Goal: Task Accomplishment & Management: Complete application form

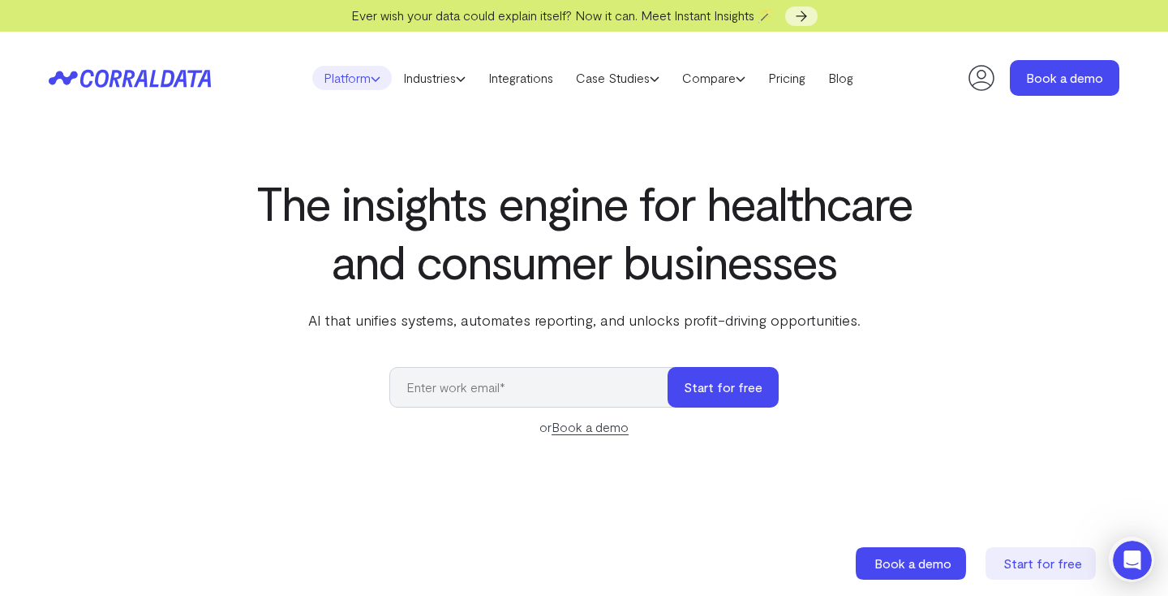
click at [358, 84] on link "Platform" at bounding box center [352, 78] width 80 height 24
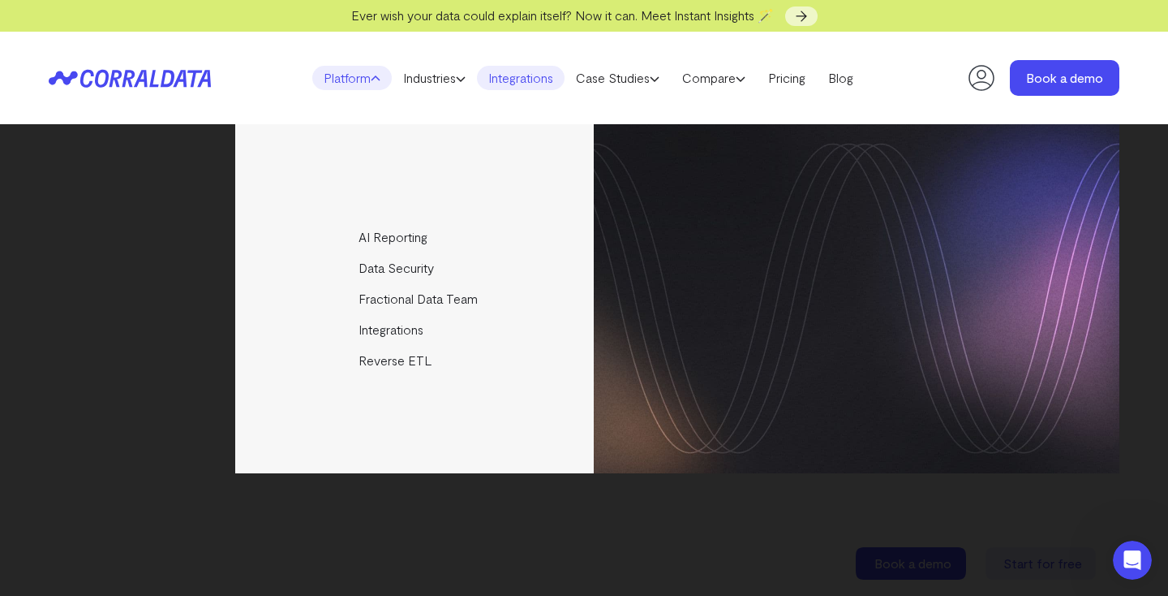
click at [550, 87] on link "Integrations" at bounding box center [521, 78] width 88 height 24
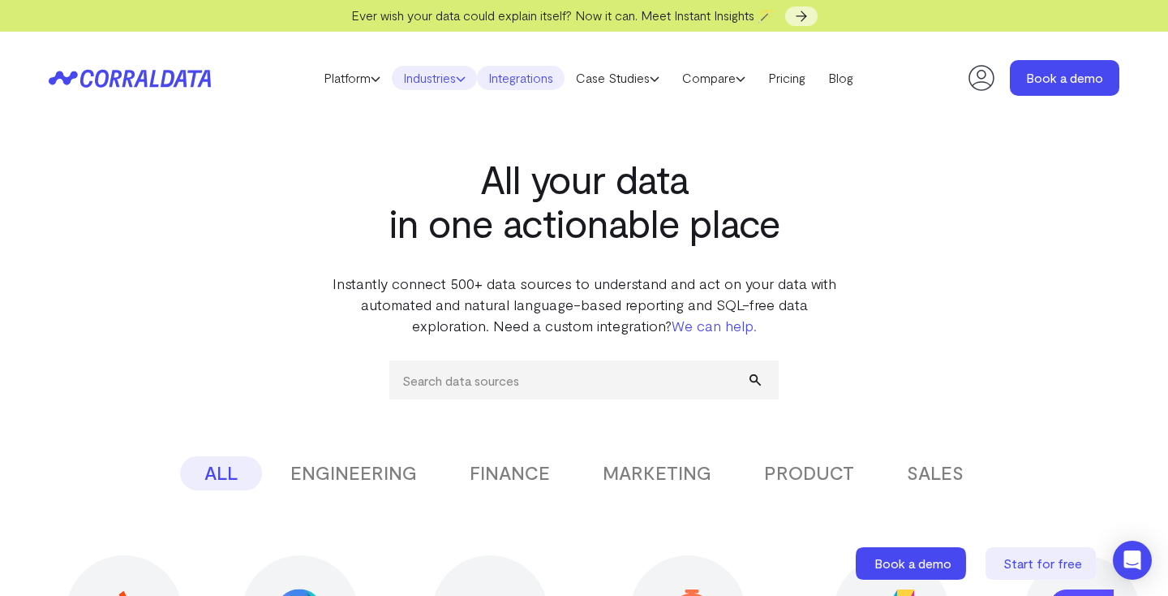
click at [420, 79] on link "Industries" at bounding box center [434, 78] width 85 height 24
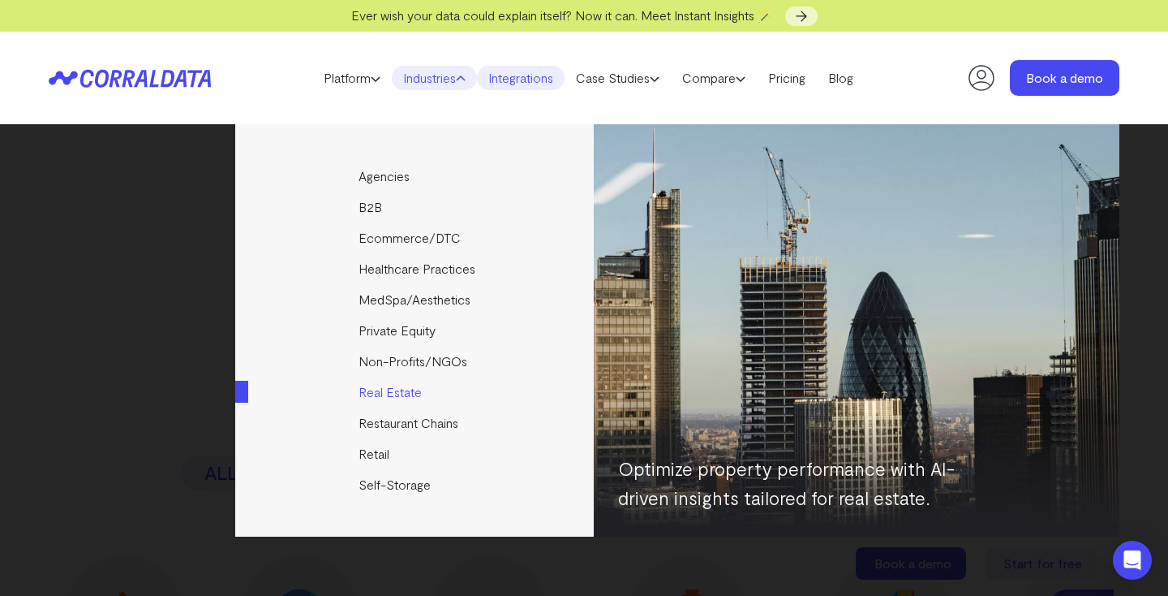
click at [404, 386] on link "Real Estate" at bounding box center [415, 391] width 361 height 31
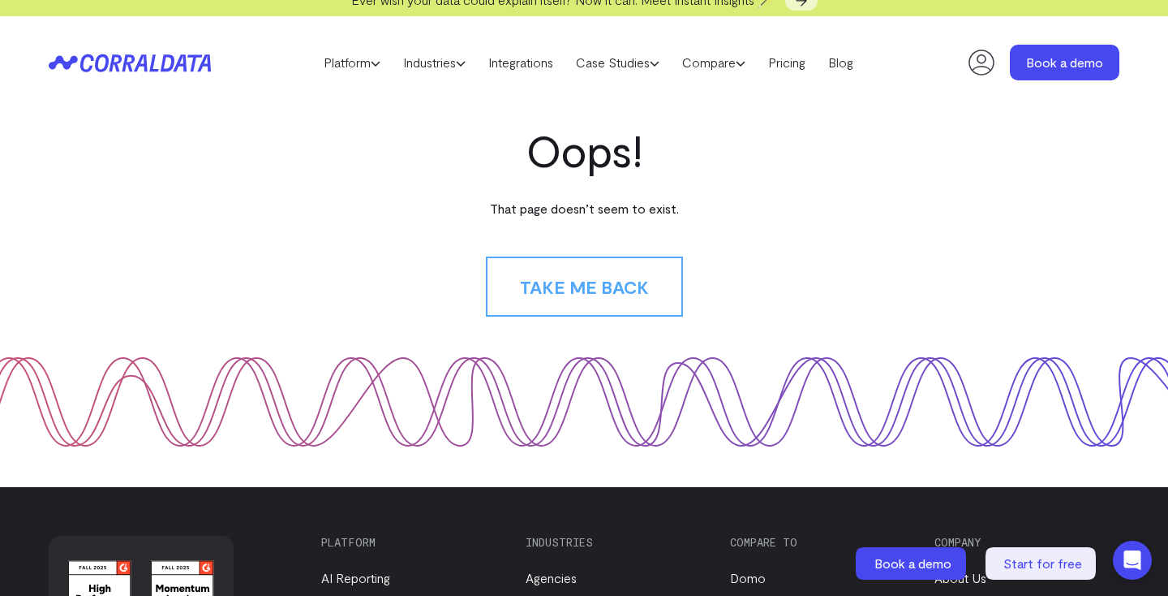
scroll to position [19, 0]
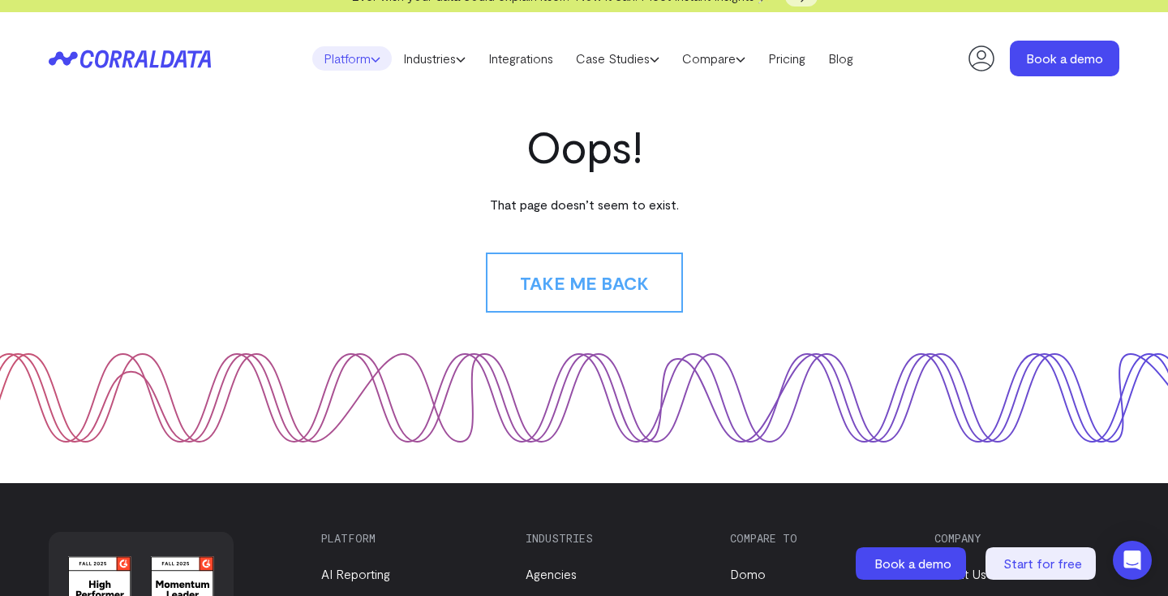
click at [358, 55] on link "Platform" at bounding box center [352, 58] width 80 height 24
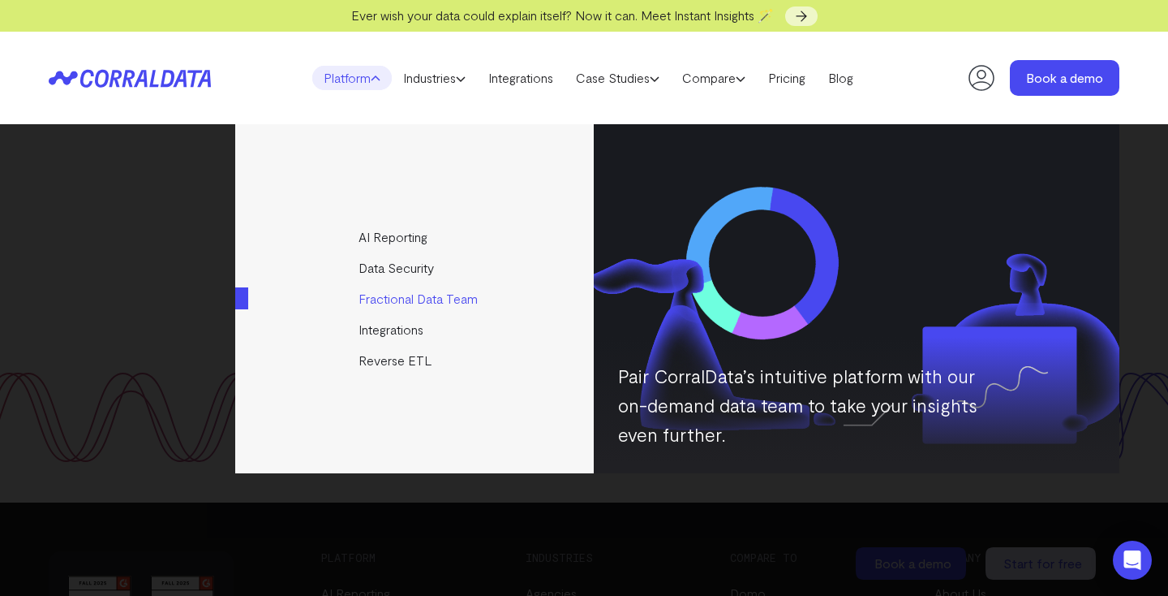
click at [401, 299] on link "Fractional Data Team" at bounding box center [415, 298] width 361 height 31
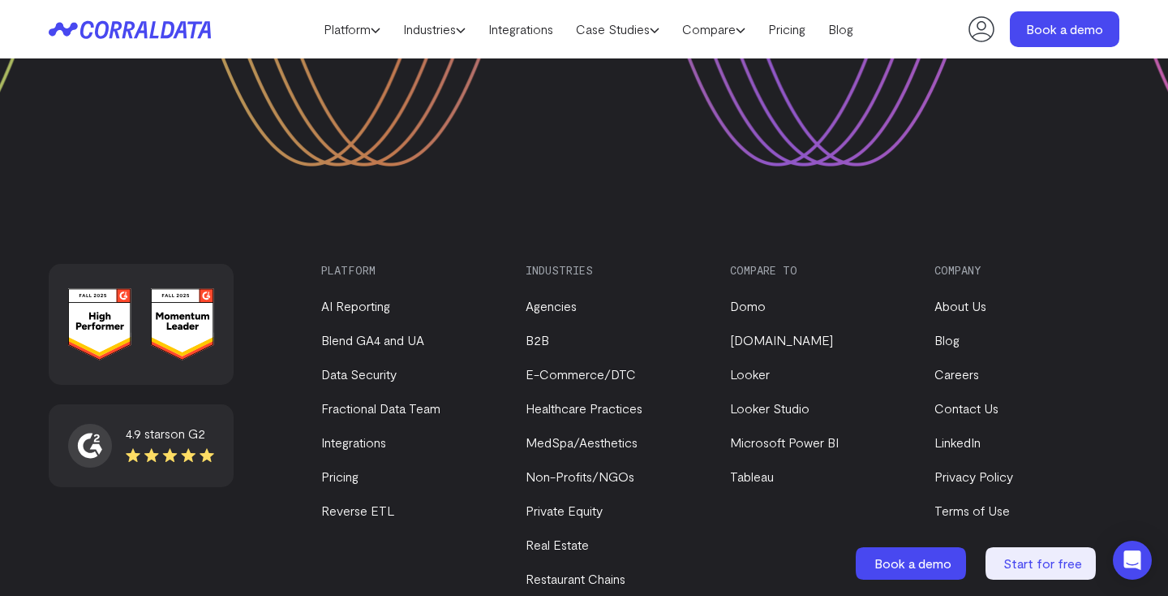
scroll to position [3384, 0]
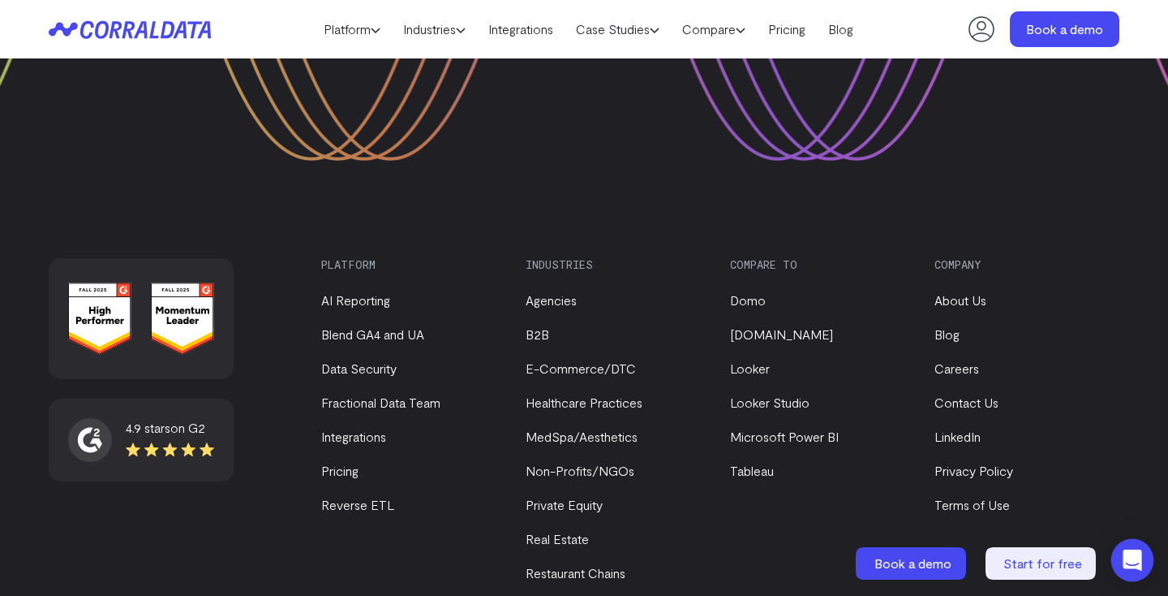
click at [1125, 566] on icon "Open Intercom Messenger" at bounding box center [1132, 559] width 21 height 21
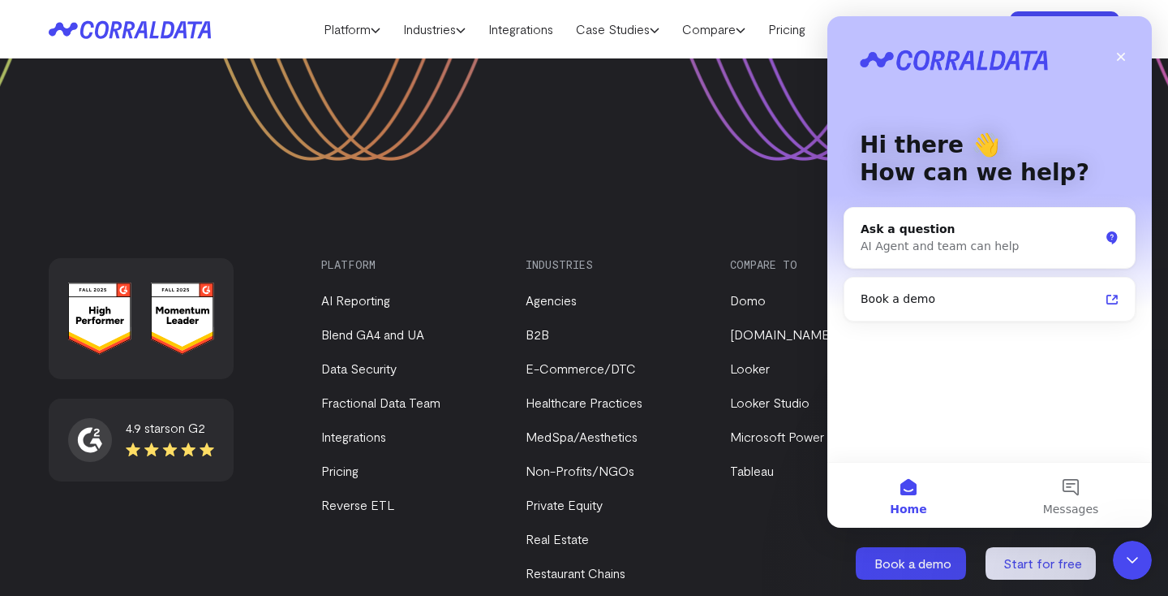
scroll to position [0, 0]
click at [974, 215] on div "Ask a question AI Agent and team can help" at bounding box center [990, 238] width 290 height 60
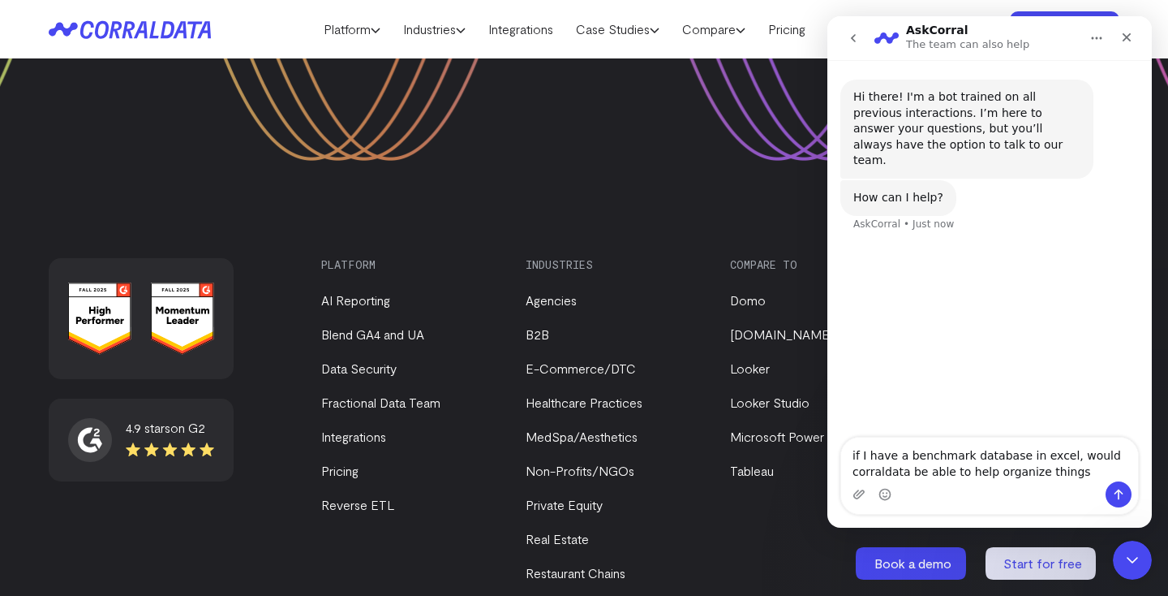
type textarea "if I have a benchmark database in excel, would corraldata be able to help organ…"
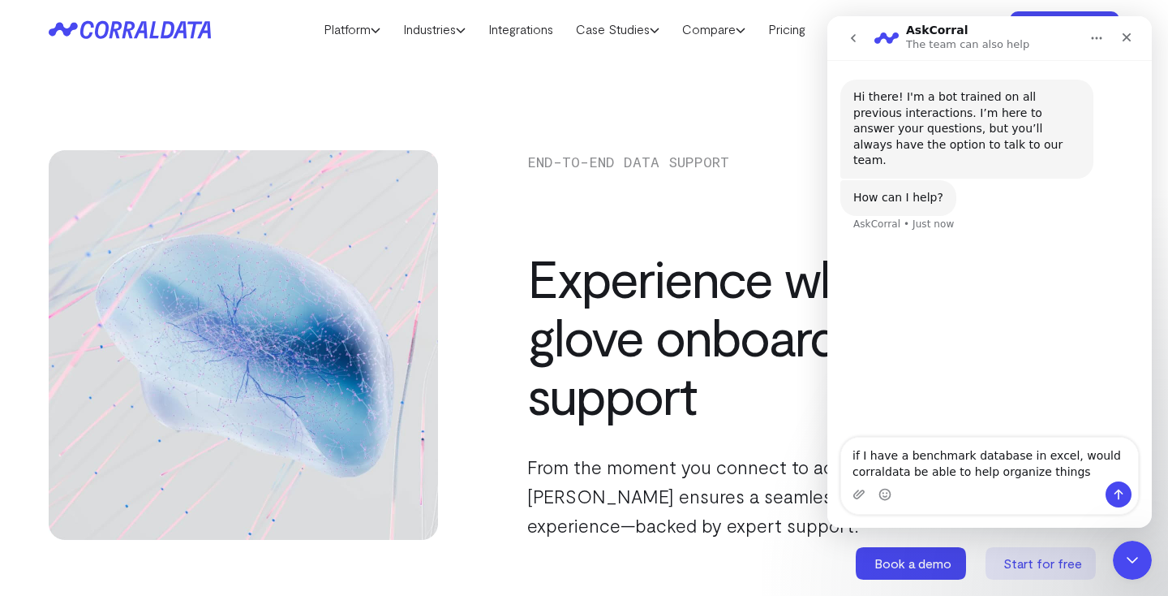
scroll to position [67, 0]
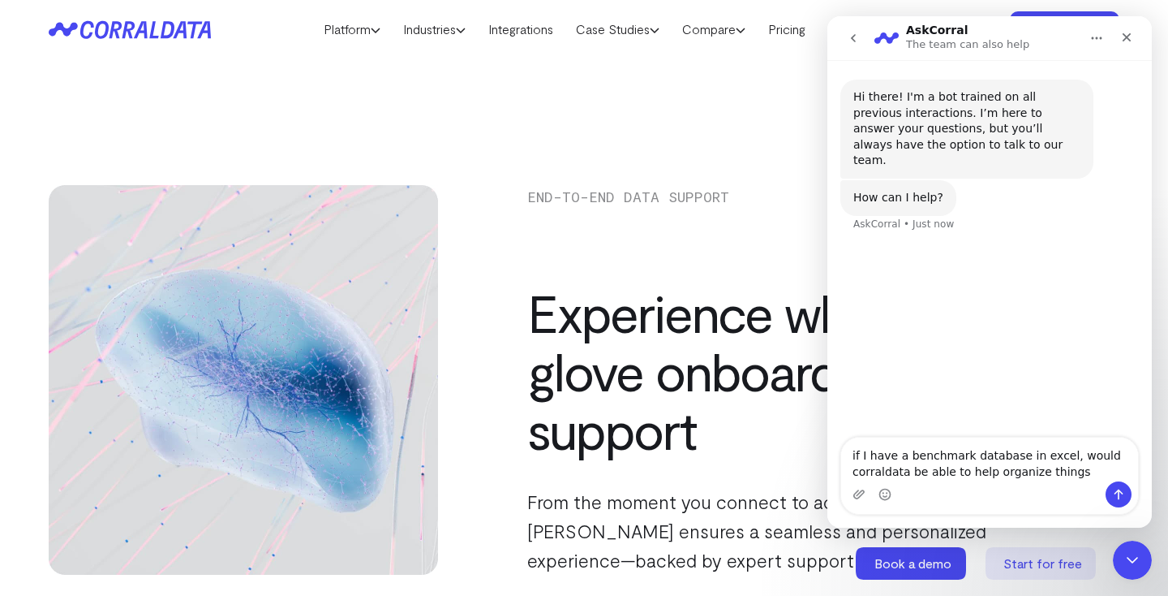
drag, startPoint x: 1079, startPoint y: 475, endPoint x: 845, endPoint y: 443, distance: 235.9
click at [845, 443] on textarea "if I have a benchmark database in excel, would corraldata be able to help organ…" at bounding box center [989, 459] width 297 height 44
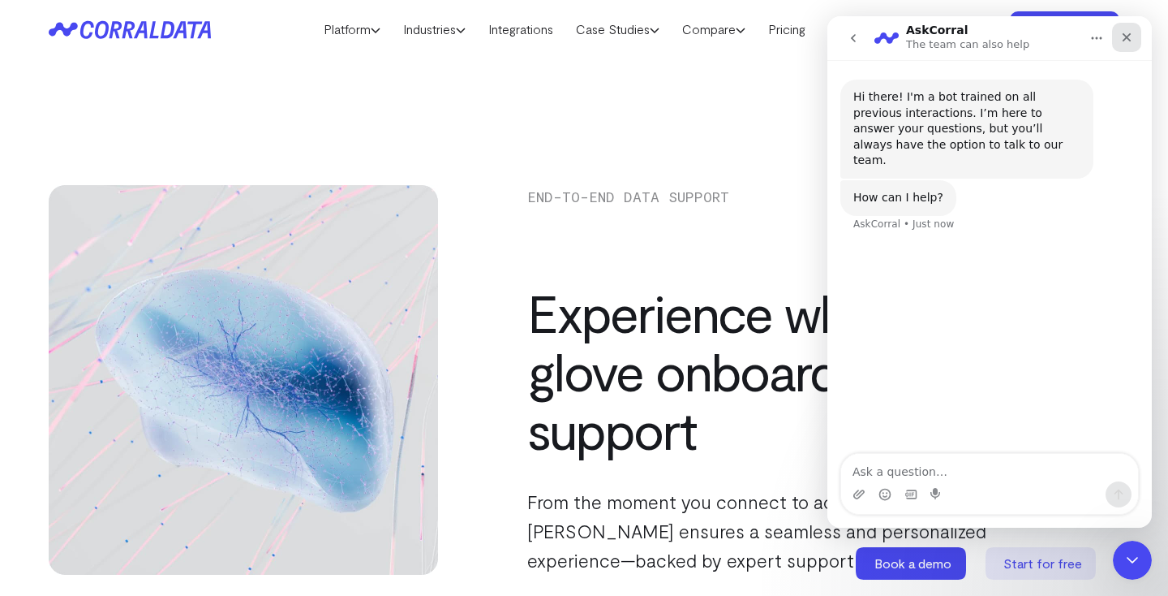
click at [1141, 32] on div "Close" at bounding box center [1126, 37] width 29 height 29
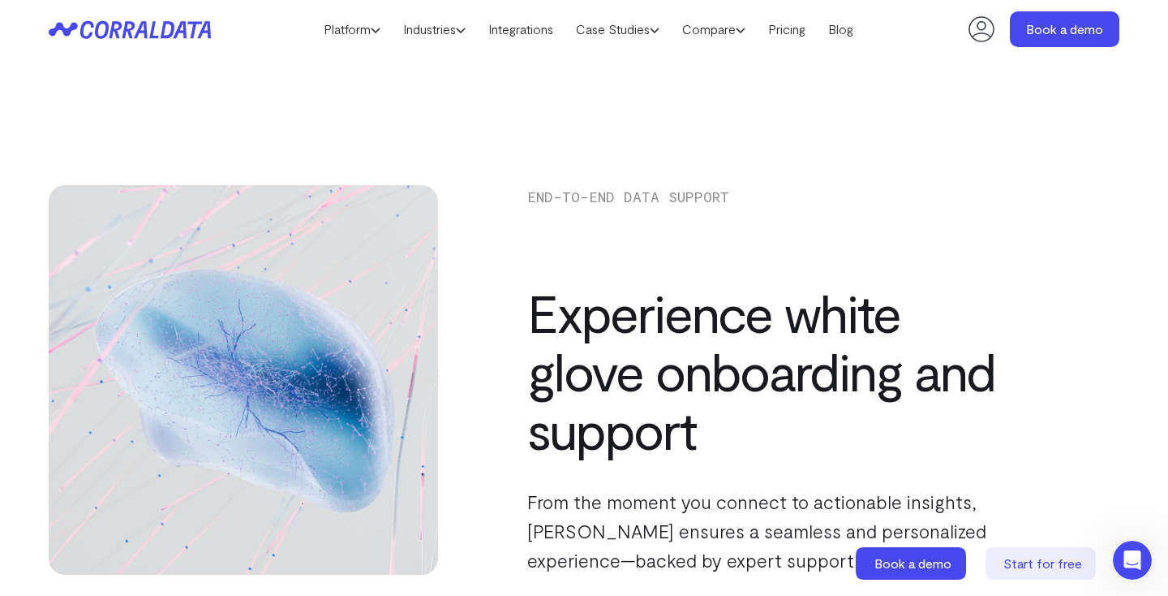
scroll to position [0, 0]
click at [362, 27] on link "Platform" at bounding box center [352, 29] width 80 height 24
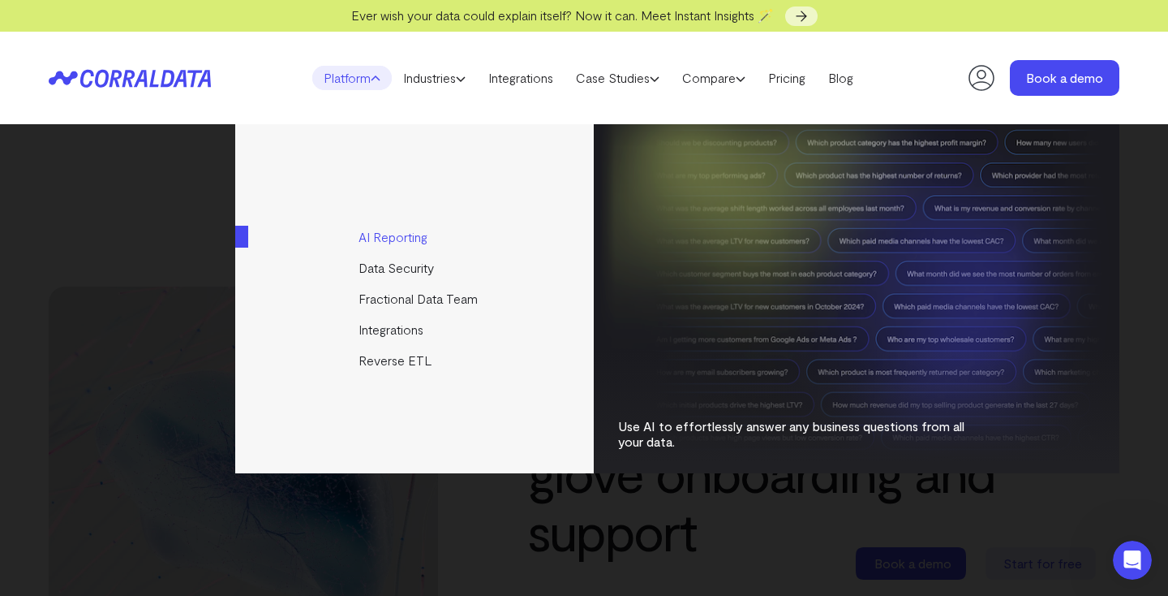
click at [395, 235] on link "AI Reporting" at bounding box center [415, 237] width 361 height 31
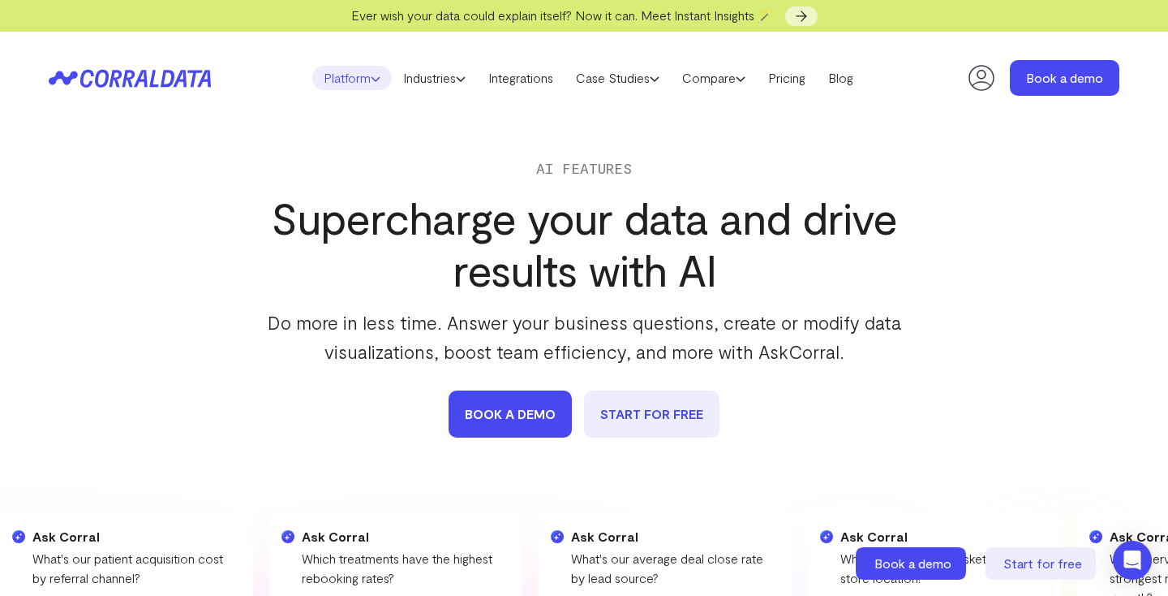
click at [366, 71] on link "Platform" at bounding box center [352, 78] width 80 height 24
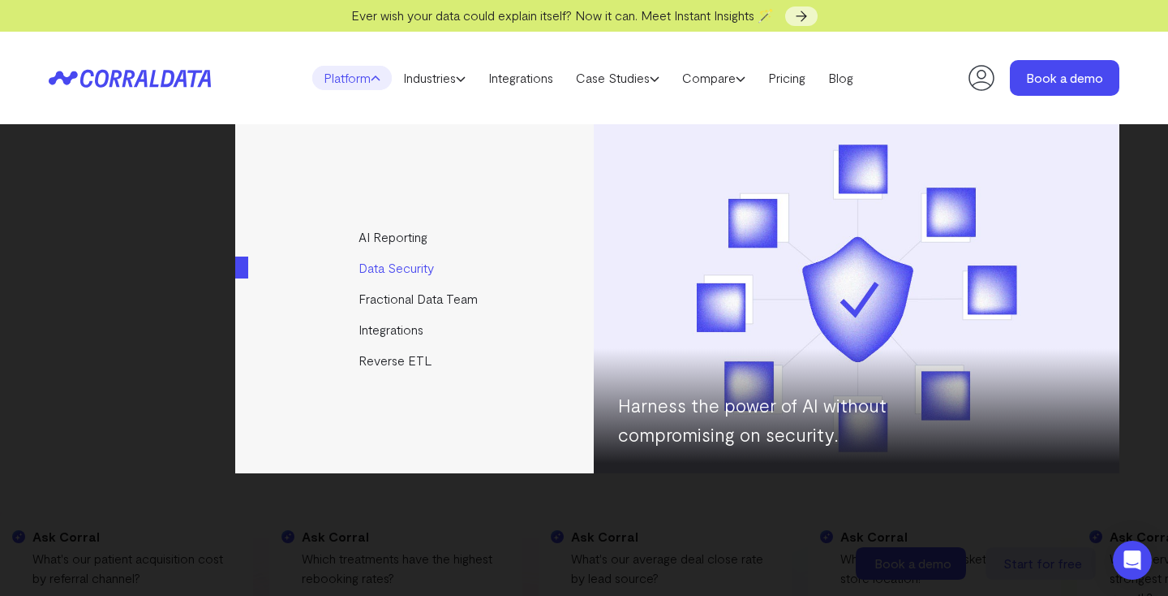
click at [394, 273] on link "Data Security" at bounding box center [415, 267] width 361 height 31
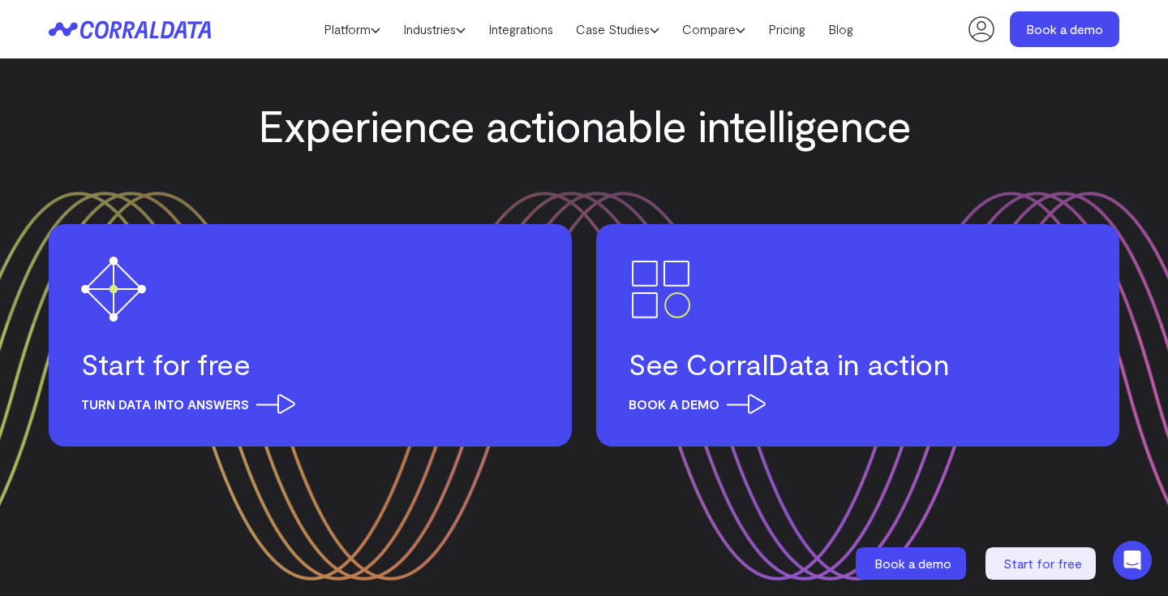
scroll to position [2520, 0]
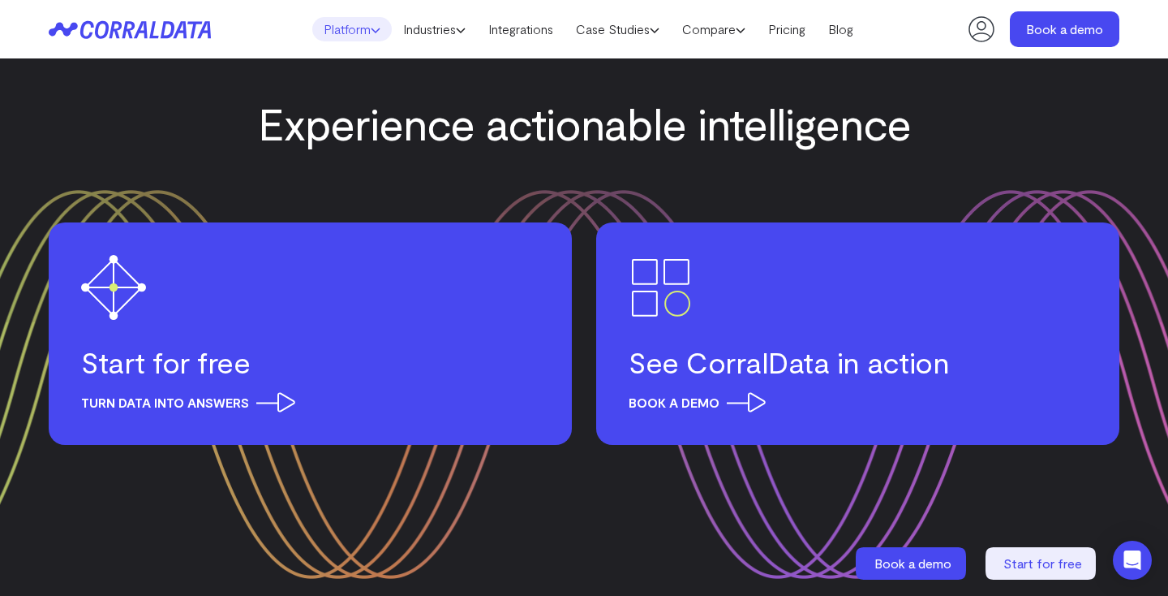
click at [366, 37] on link "Platform" at bounding box center [352, 29] width 80 height 24
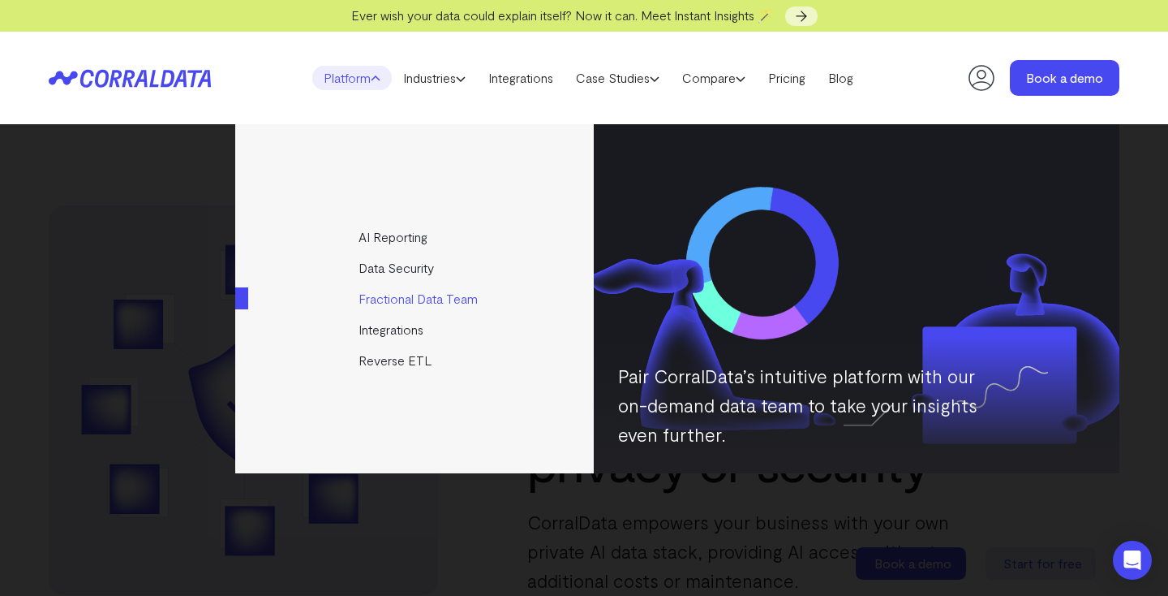
click at [389, 303] on link "Fractional Data Team" at bounding box center [415, 298] width 361 height 31
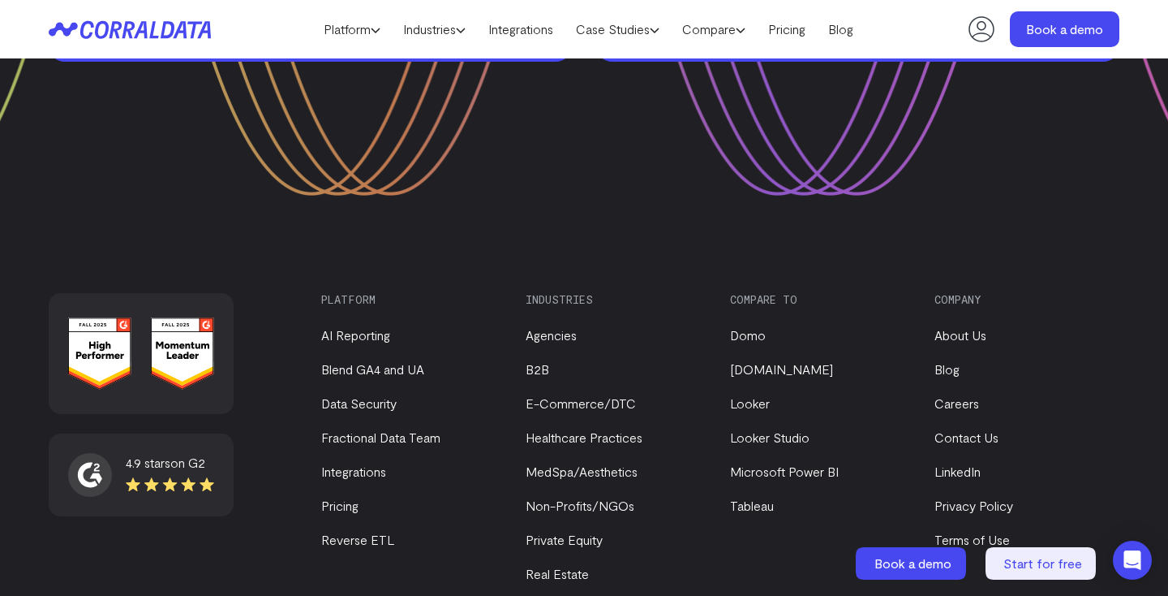
scroll to position [3325, 0]
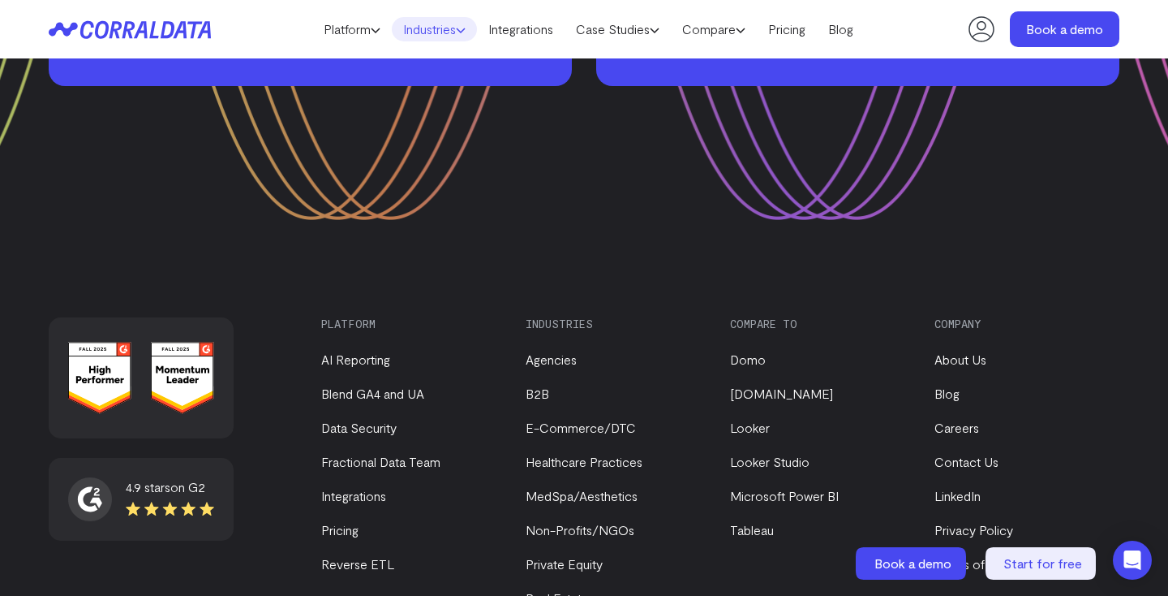
click at [437, 36] on link "Industries" at bounding box center [434, 29] width 85 height 24
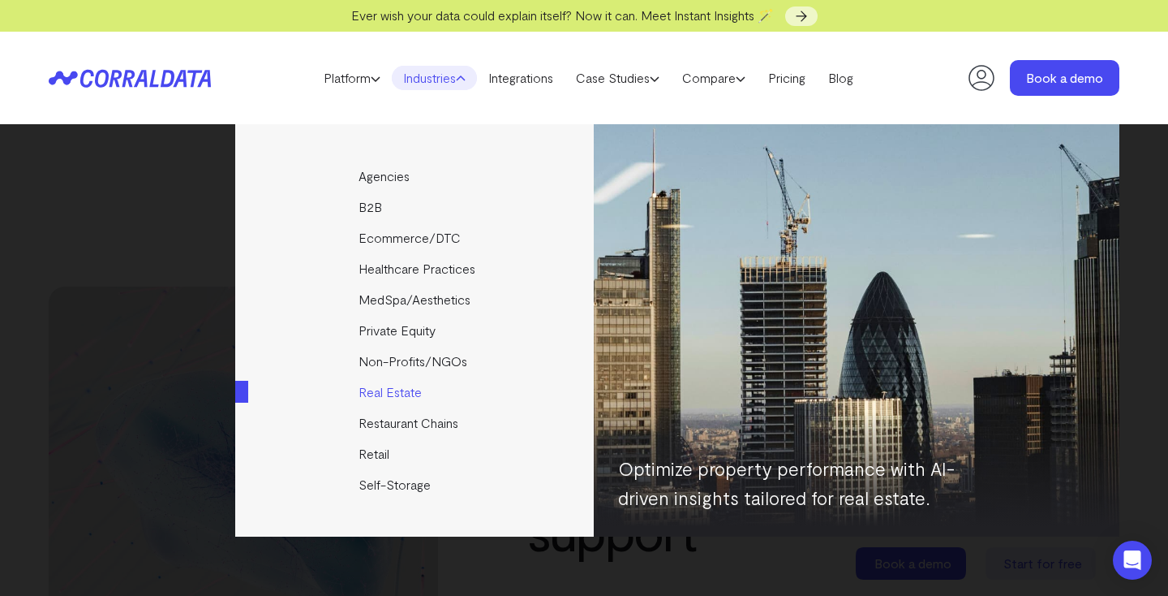
click at [407, 397] on link "Real Estate" at bounding box center [415, 391] width 361 height 31
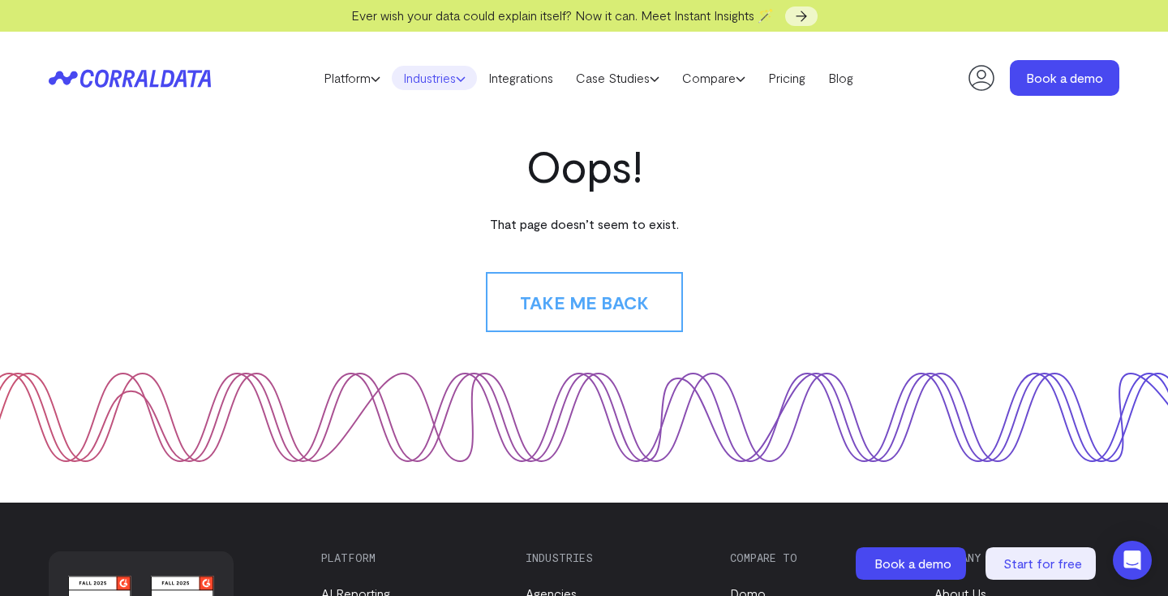
click at [456, 79] on icon at bounding box center [461, 79] width 10 height 10
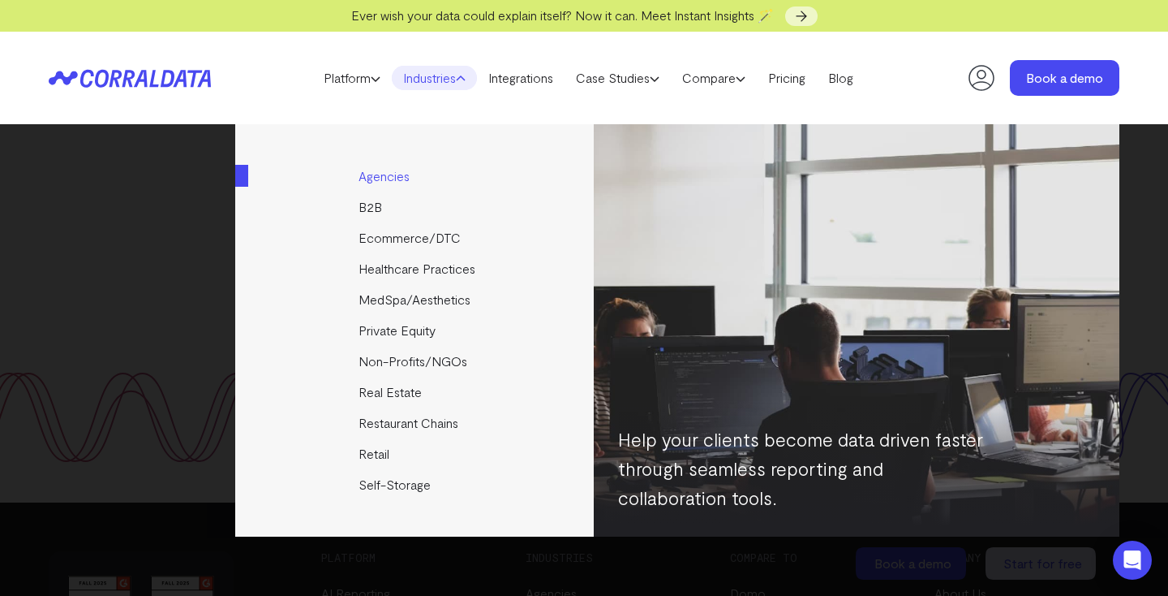
click at [406, 177] on link "Agencies" at bounding box center [415, 176] width 361 height 31
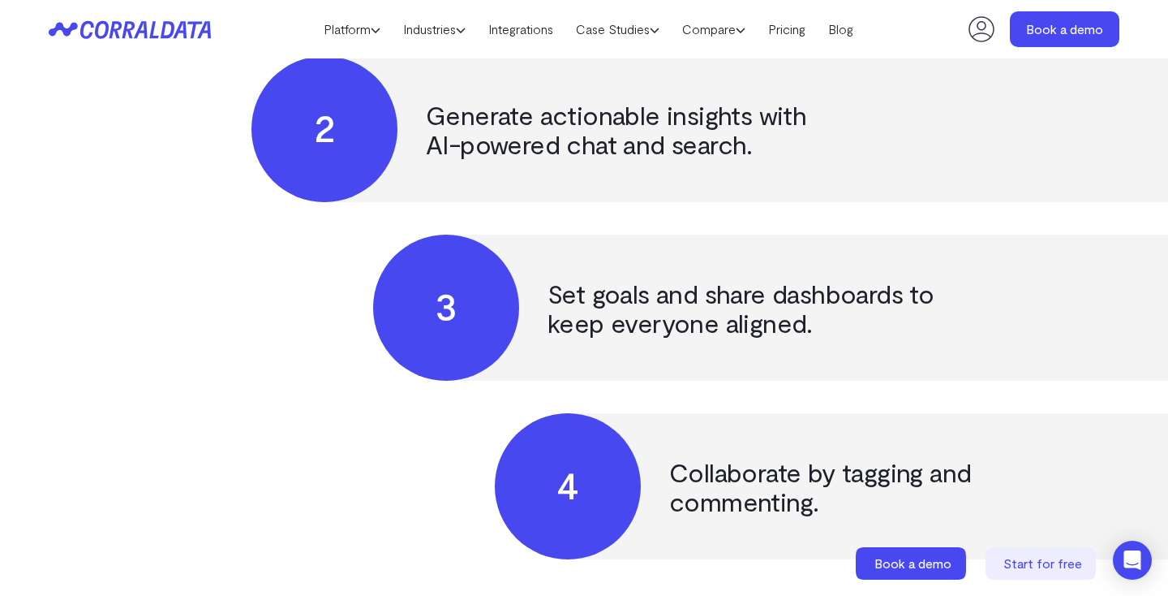
scroll to position [3730, 0]
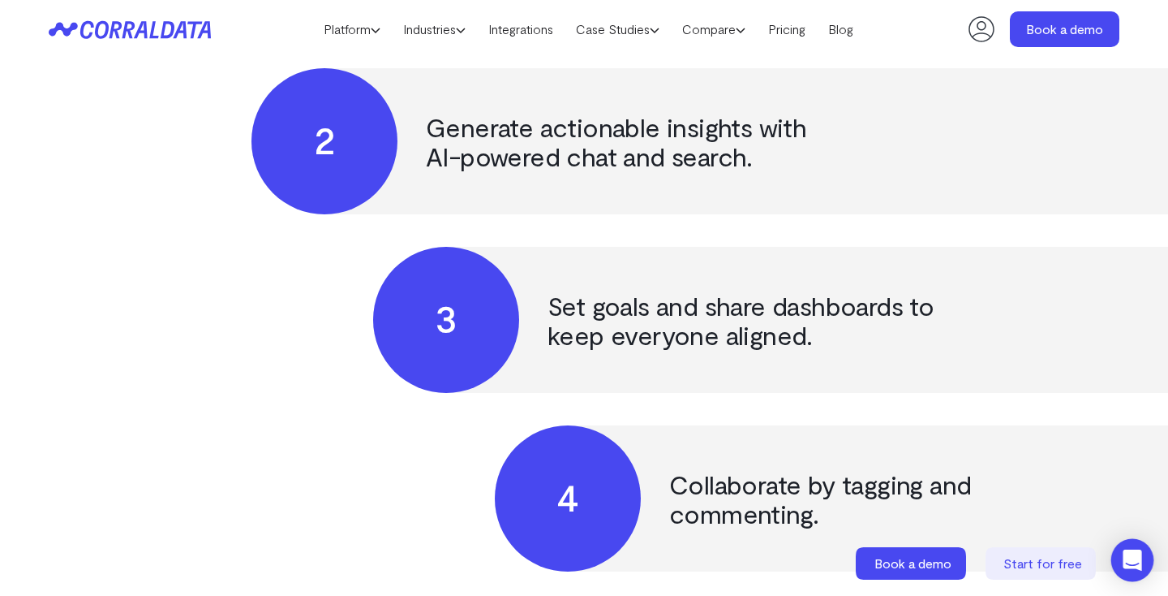
click at [1137, 566] on icon "Open Intercom Messenger" at bounding box center [1132, 559] width 19 height 21
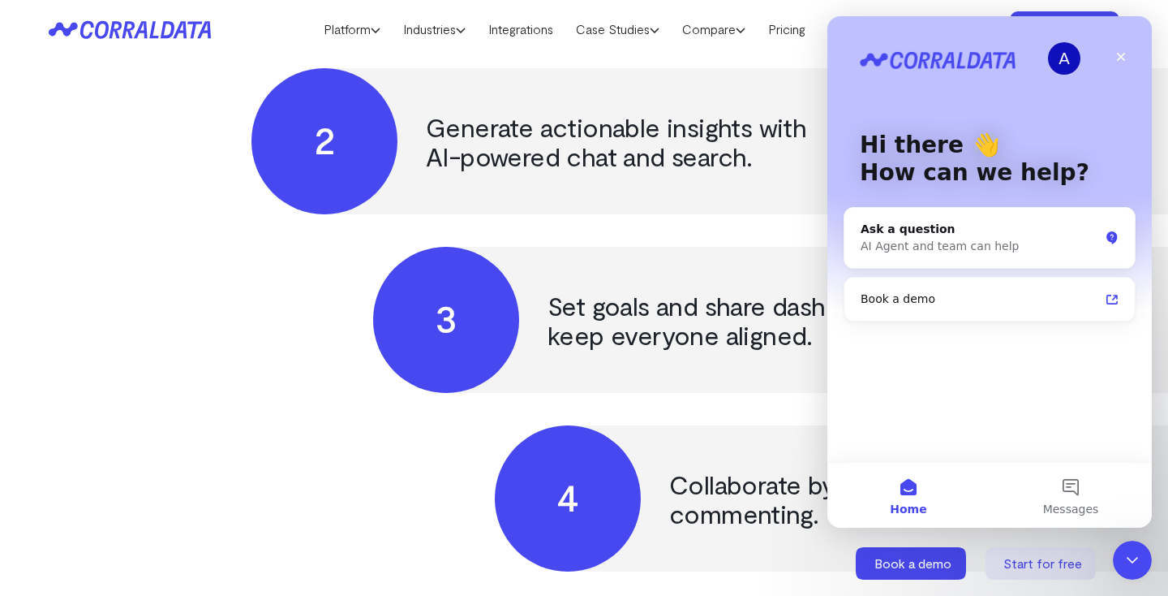
scroll to position [0, 0]
click at [974, 240] on div "AI Agent and team can help" at bounding box center [980, 246] width 239 height 17
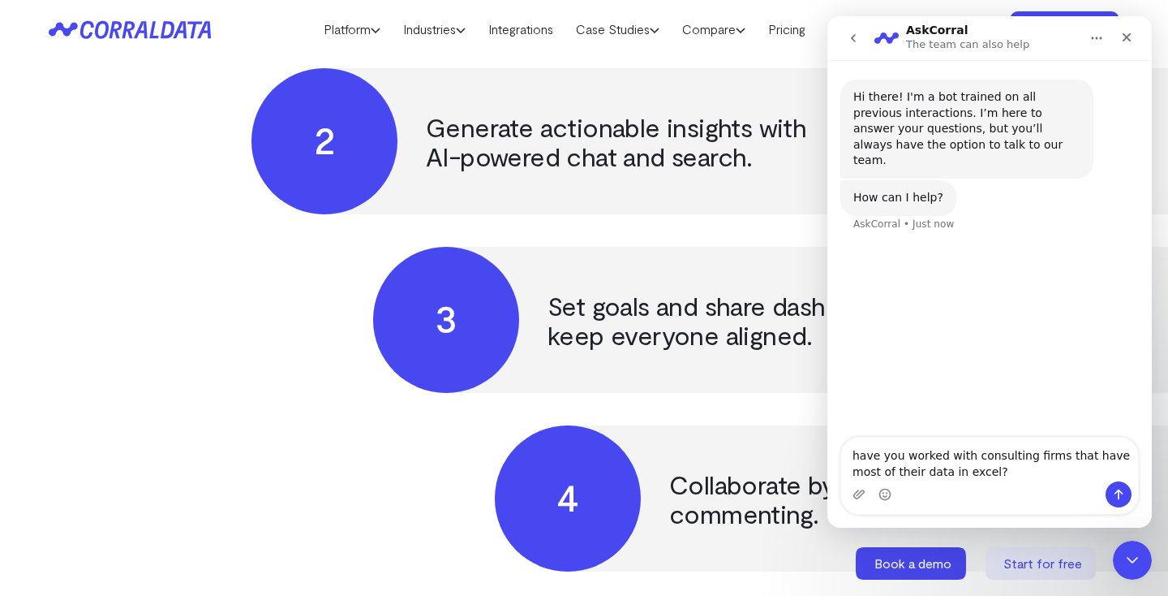
type textarea "have you worked with consulting firms that have most of their data in excel?"
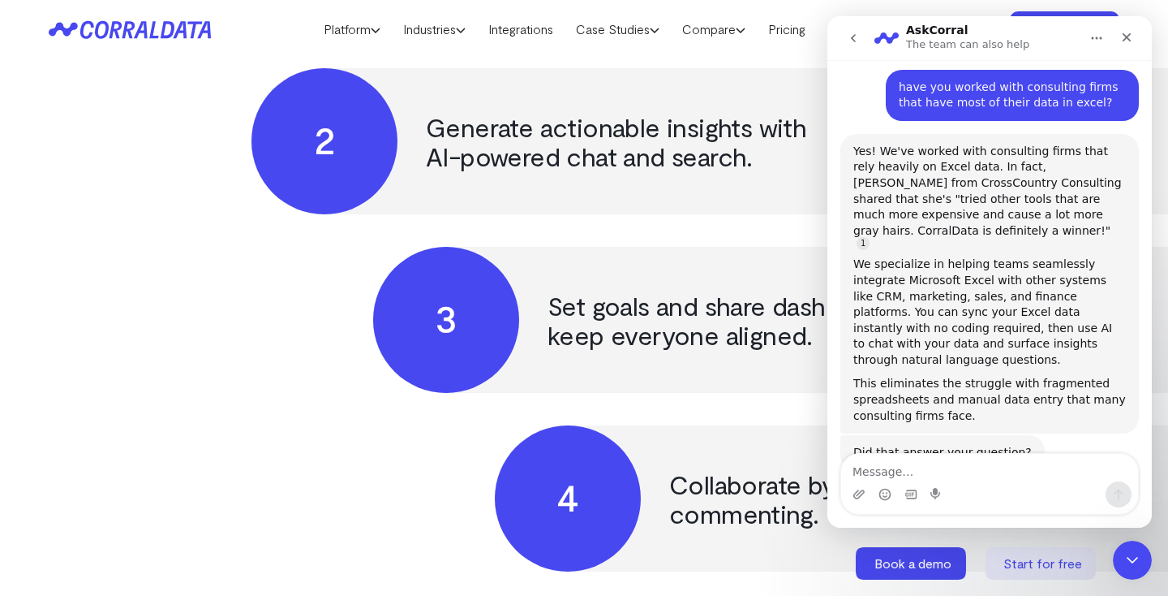
scroll to position [184, 0]
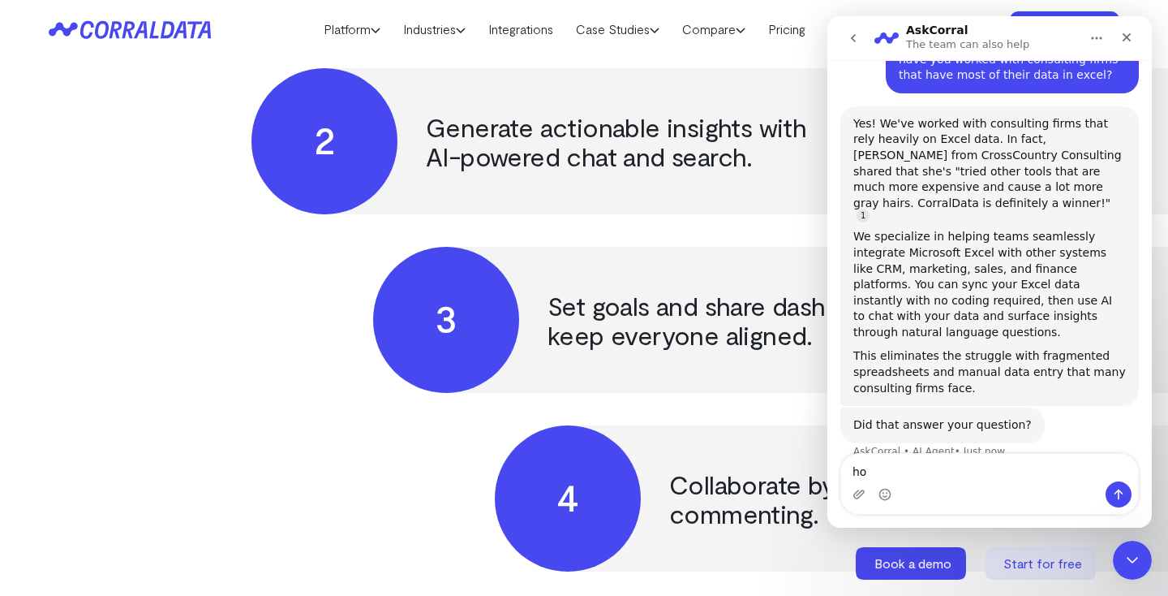
type textarea "h"
type textarea "H"
type textarea "d"
type textarea "s"
type textarea "f"
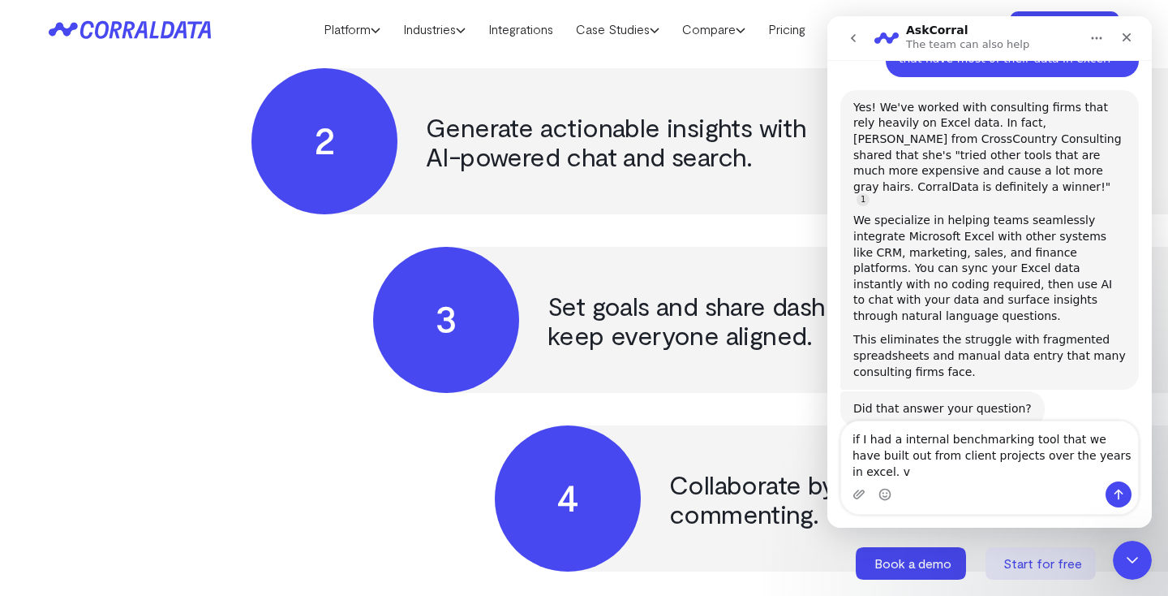
scroll to position [217, 0]
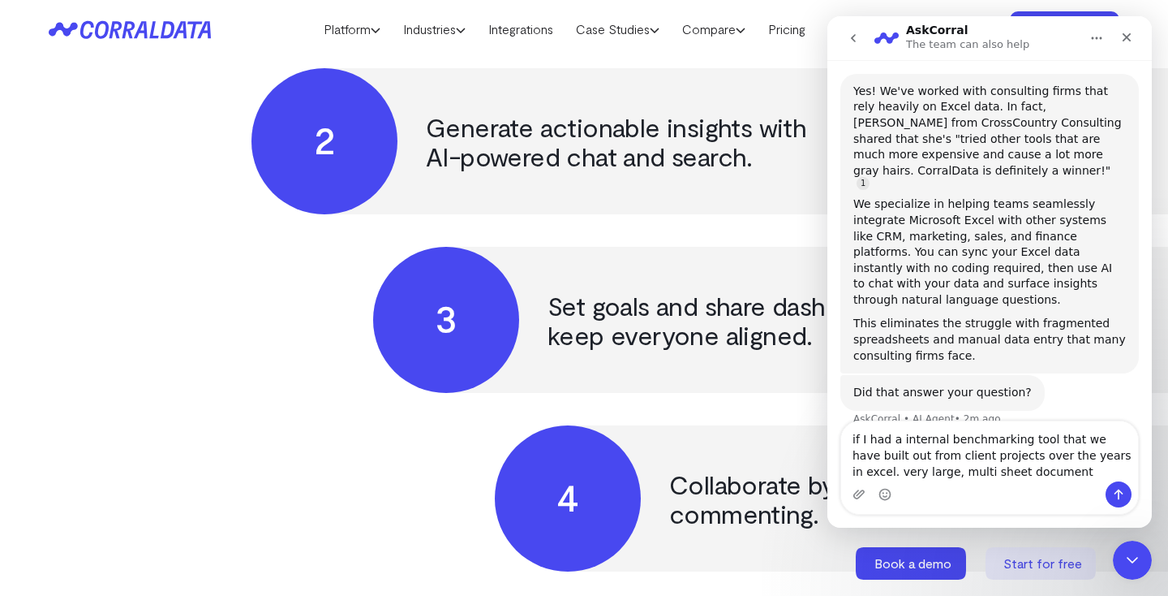
click at [1124, 454] on textarea "if I had a internal benchmarking tool that we have built out from client projec…" at bounding box center [989, 451] width 297 height 60
click at [1047, 474] on textarea "if I had a internal benchmarking tool that we have built out from client projec…" at bounding box center [989, 451] width 297 height 60
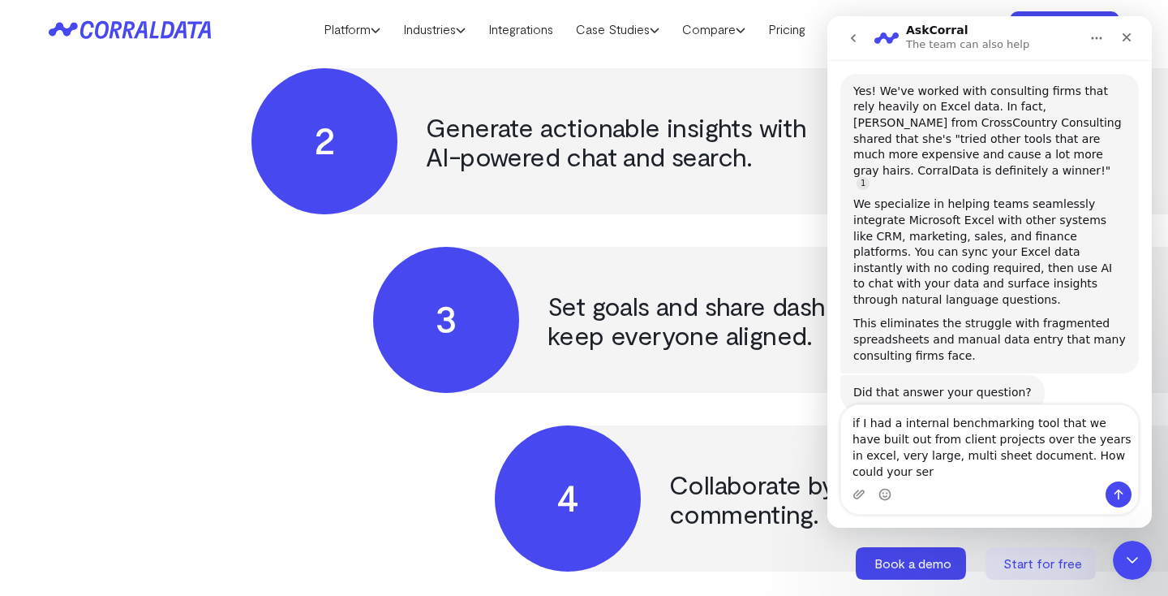
scroll to position [233, 0]
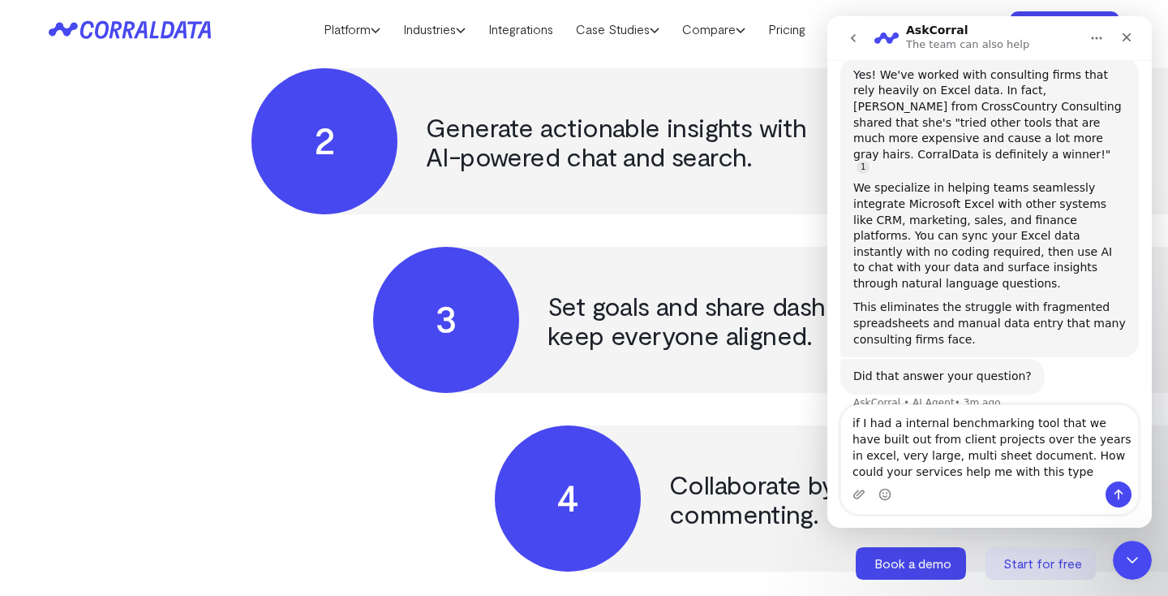
type textarea "if I had a internal benchmarking tool that we have built out from client projec…"
drag, startPoint x: 1057, startPoint y: 468, endPoint x: 837, endPoint y: 411, distance: 227.9
click at [837, 411] on div "if I had a internal benchmarking tool that we have built out from client projec…" at bounding box center [990, 459] width 325 height 110
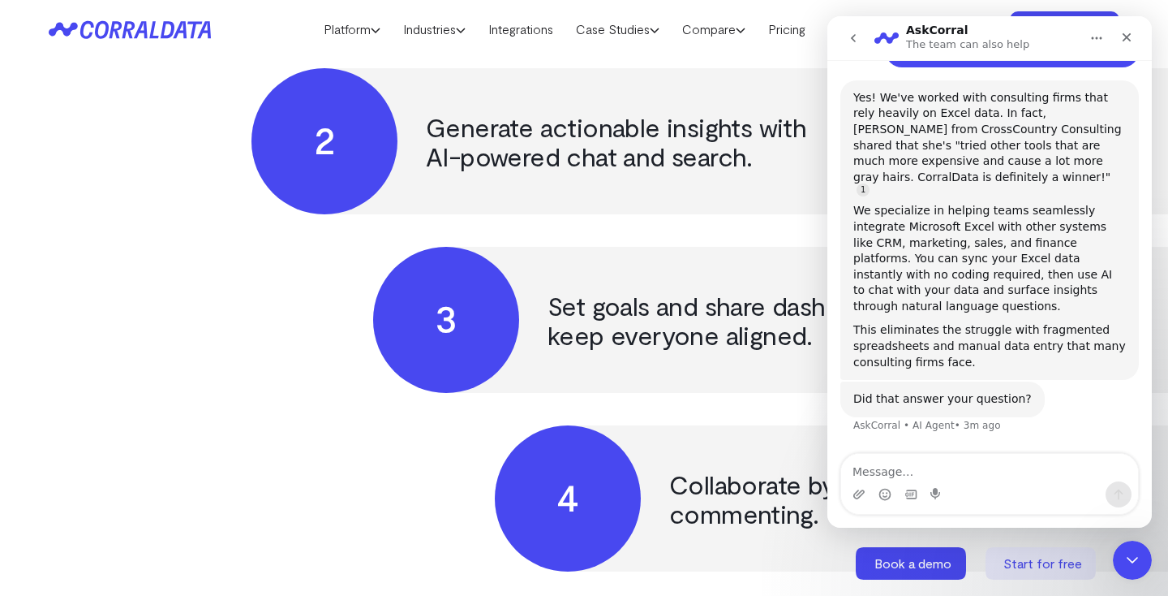
scroll to position [184, 0]
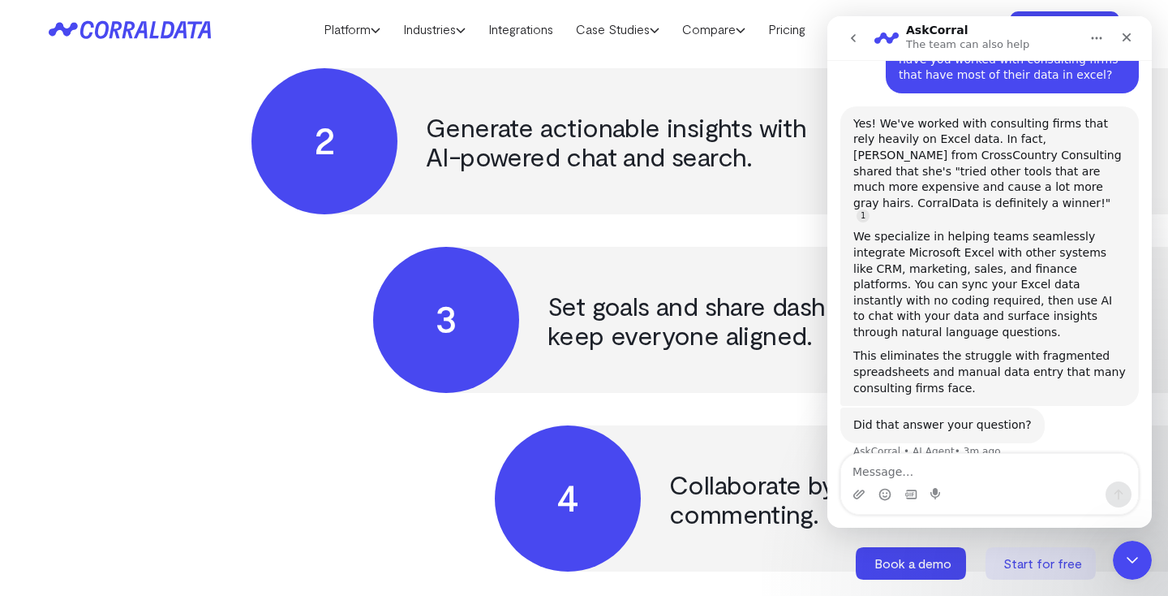
click at [777, 411] on div "1 Easily connect client data with 500+ built-in integrations. 2 Generate action…" at bounding box center [584, 231] width 1071 height 682
click at [1121, 29] on div "Close" at bounding box center [1126, 37] width 29 height 29
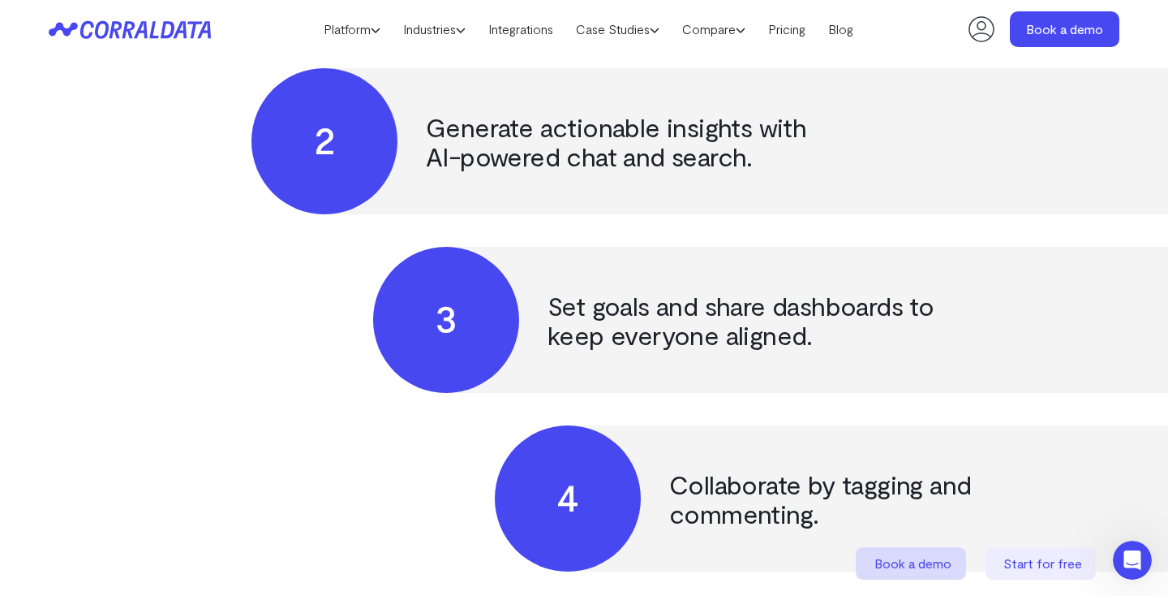
click at [953, 561] on icon at bounding box center [911, 563] width 110 height 32
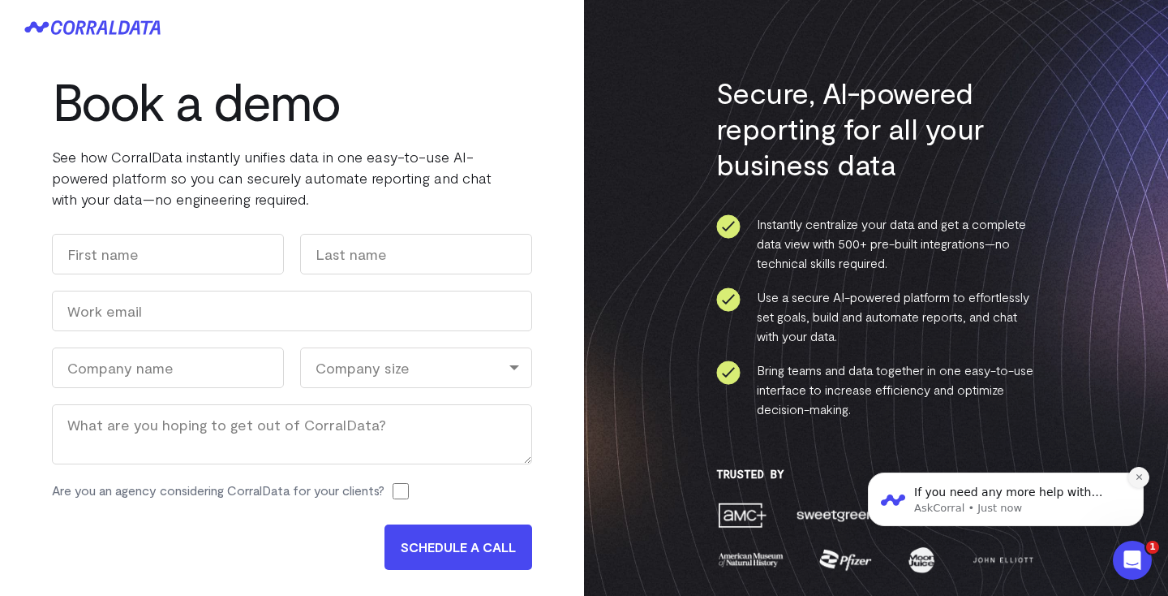
click at [1139, 475] on icon "Dismiss notification" at bounding box center [1139, 476] width 9 height 9
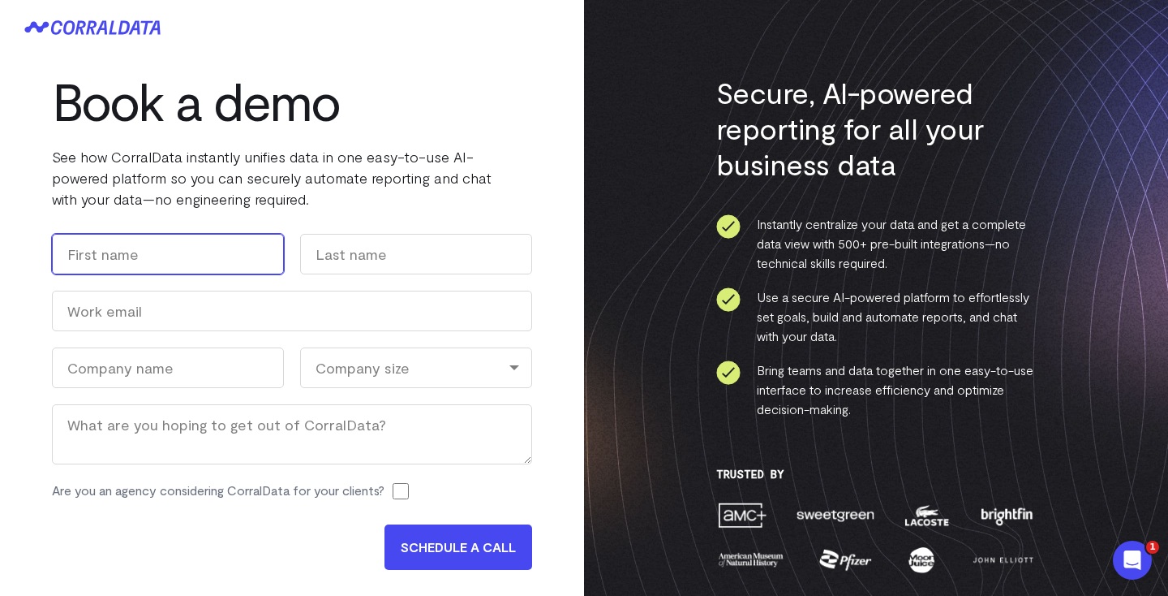
click at [220, 261] on input "First" at bounding box center [168, 254] width 232 height 41
type input "c"
type input "Connor"
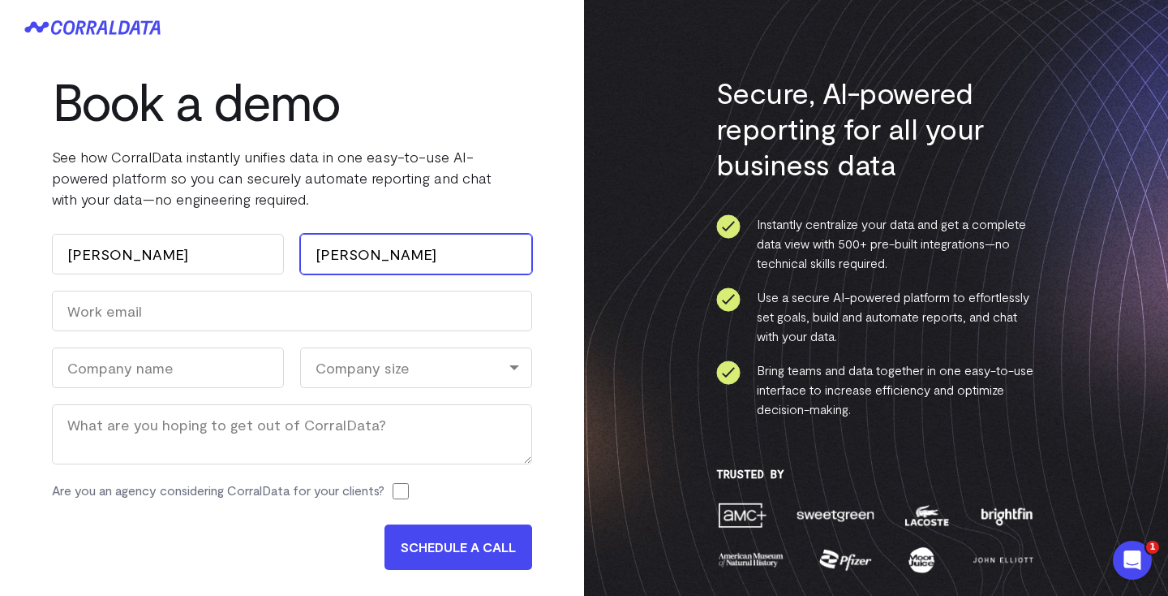
type input "Fenn"
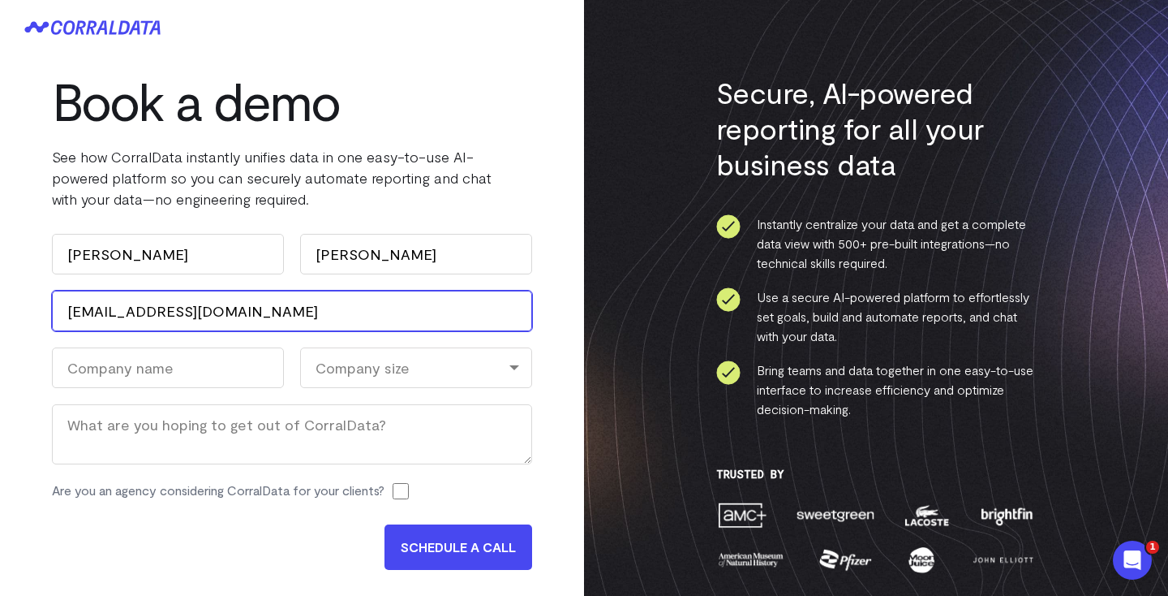
type input "cfenn@sireas.com"
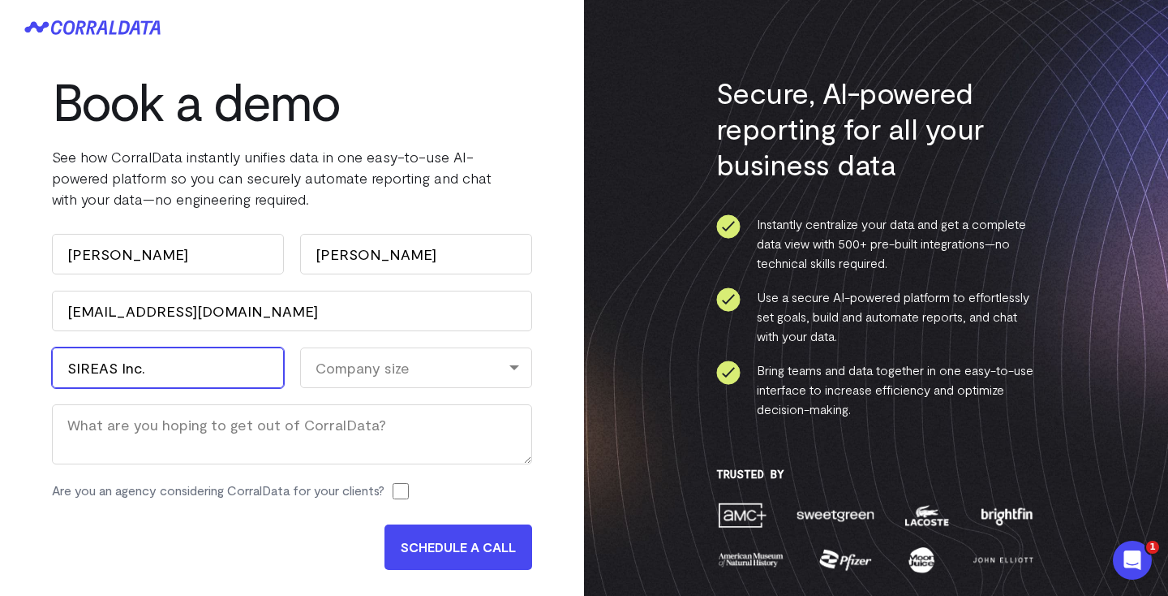
type input "SIREAS Inc."
click at [415, 368] on div "Company size" at bounding box center [416, 367] width 232 height 41
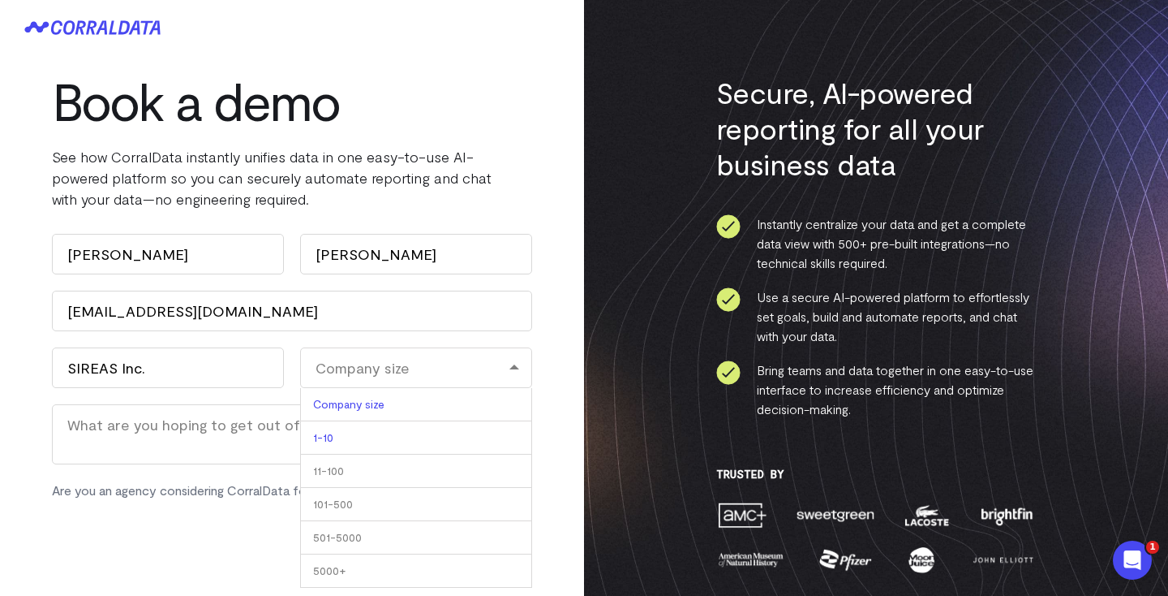
click at [396, 431] on li "1-10" at bounding box center [416, 437] width 232 height 33
select select "1-10"
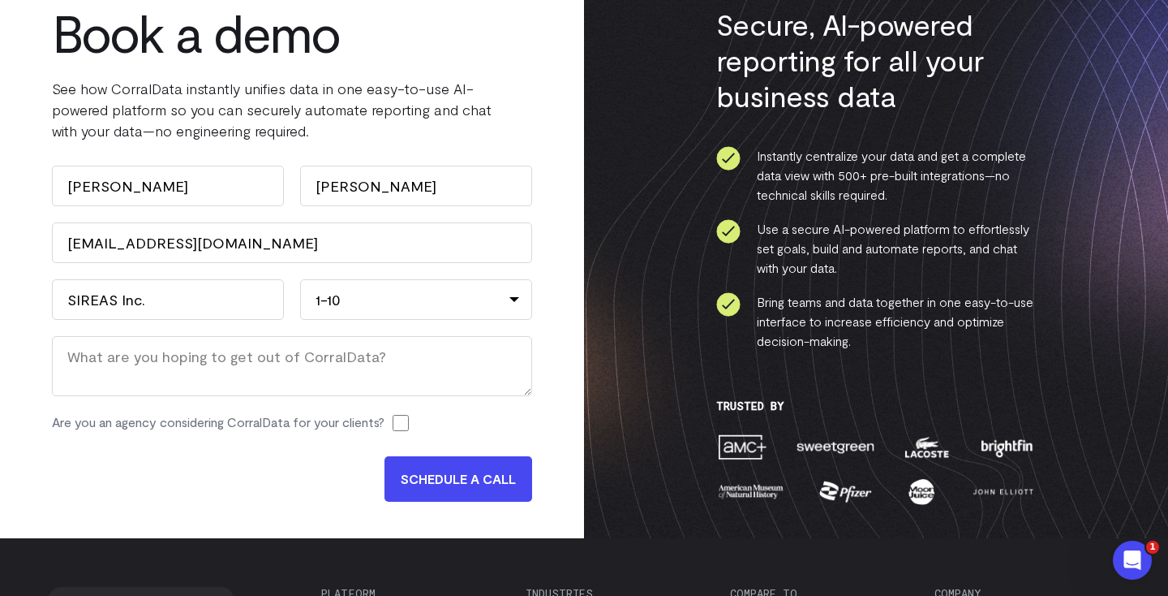
scroll to position [71, 0]
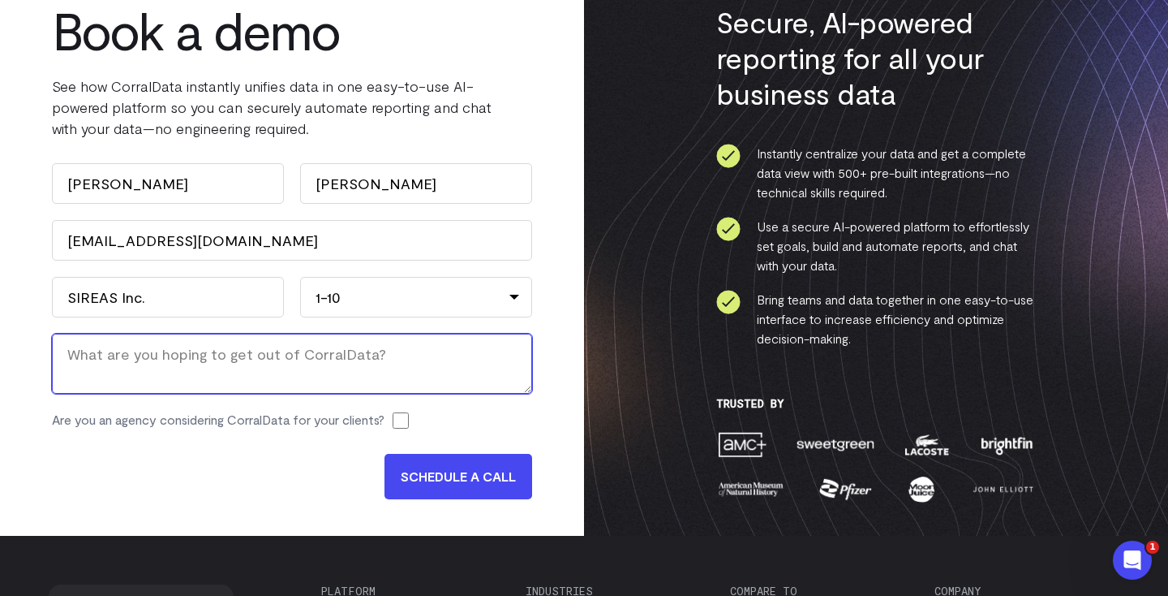
click at [241, 363] on textarea "Message" at bounding box center [292, 363] width 480 height 60
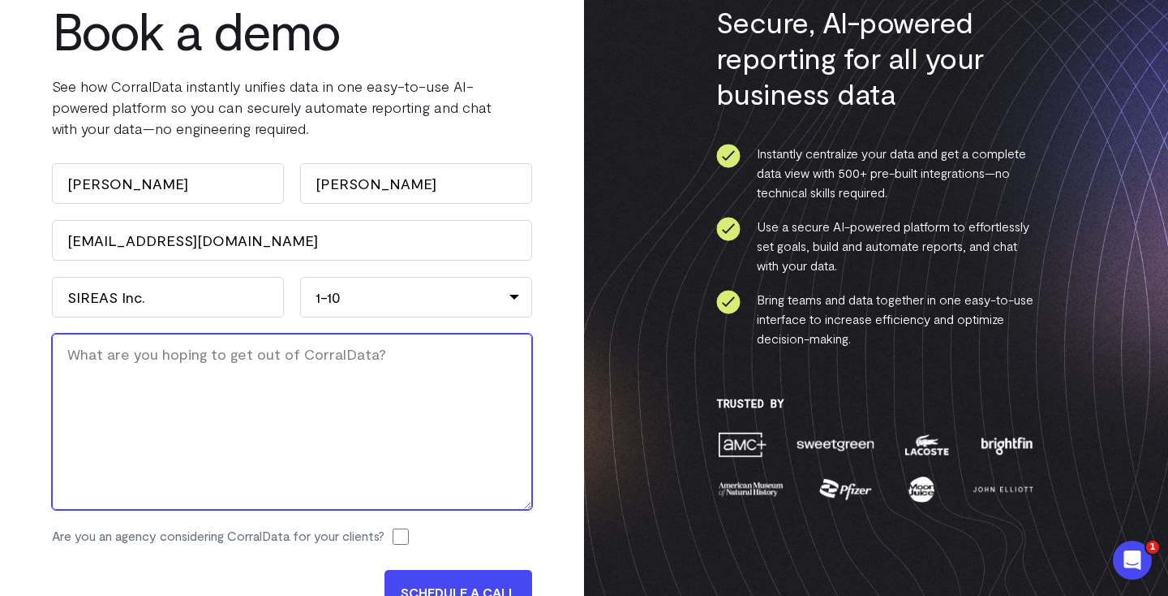
drag, startPoint x: 527, startPoint y: 389, endPoint x: 561, endPoint y: 514, distance: 129.5
click at [561, 514] on div "Book a demo See how CorralData instantly unifies data in one easy-to-use AI-pow…" at bounding box center [292, 316] width 584 height 663
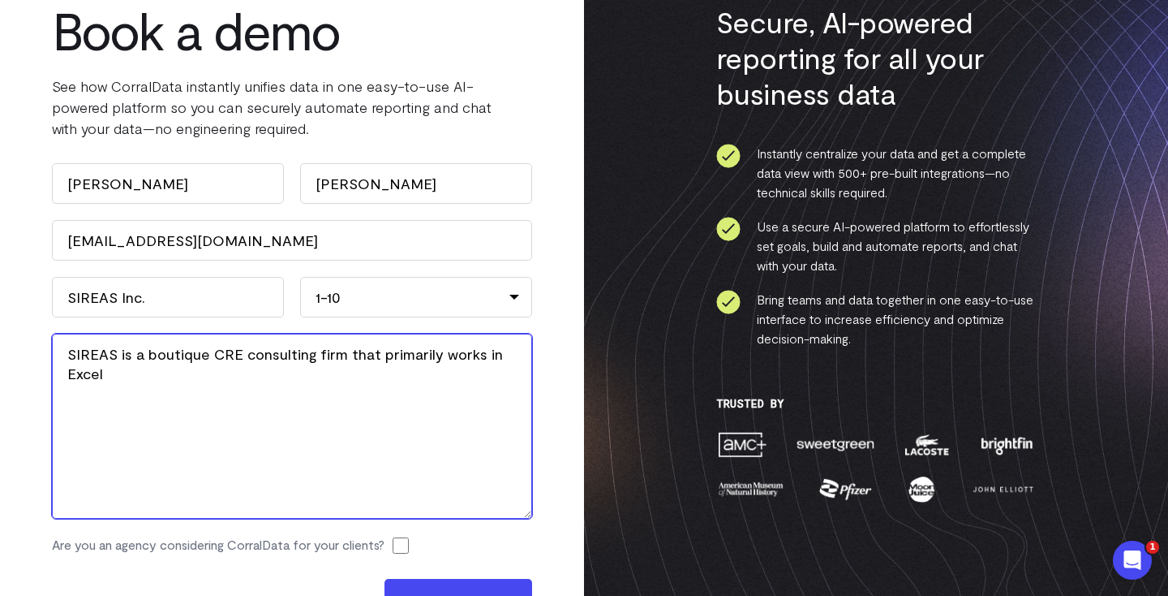
click at [181, 376] on textarea "SIREAS is a boutique CRE consulting firm that primarily works in Excel" at bounding box center [292, 425] width 480 height 185
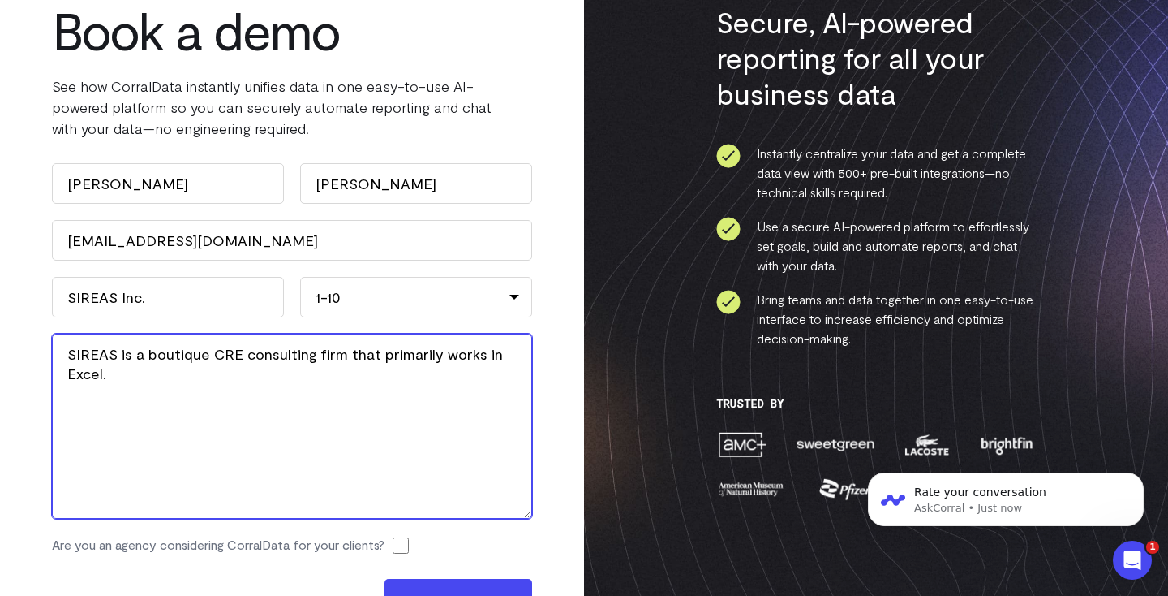
scroll to position [0, 0]
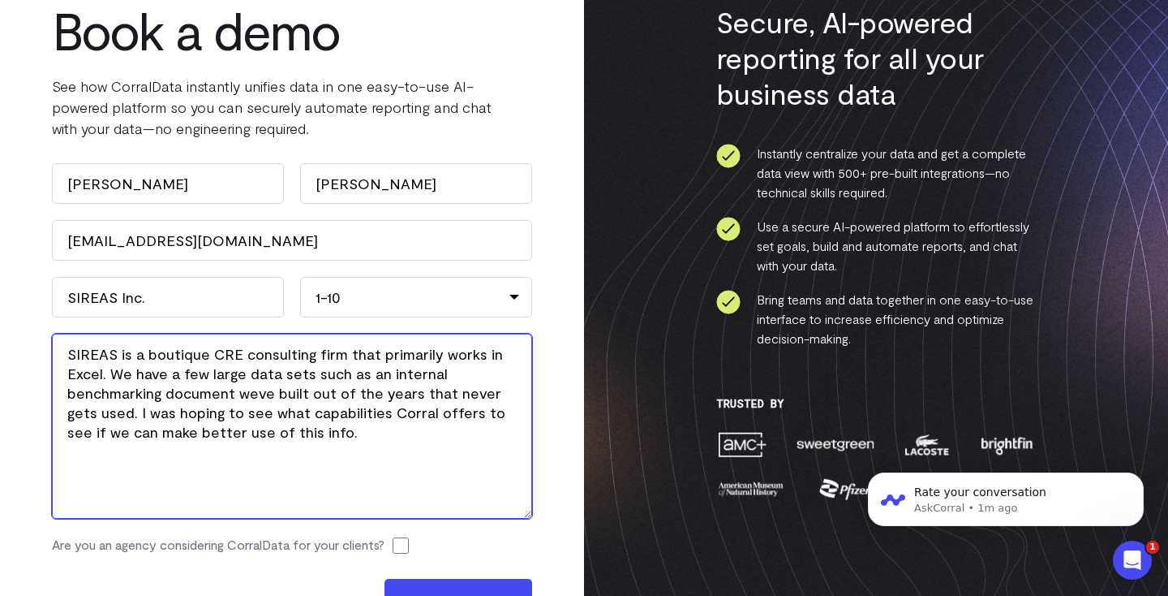
type textarea "SIREAS is a boutique CRE consulting firm that primarily works in Excel. We have…"
drag, startPoint x: 295, startPoint y: 431, endPoint x: 68, endPoint y: 325, distance: 250.8
click at [68, 325] on div "Name Connor First Fenn Last Work Email (Required) cfenn@sireas.com Company Name…" at bounding box center [292, 366] width 480 height 407
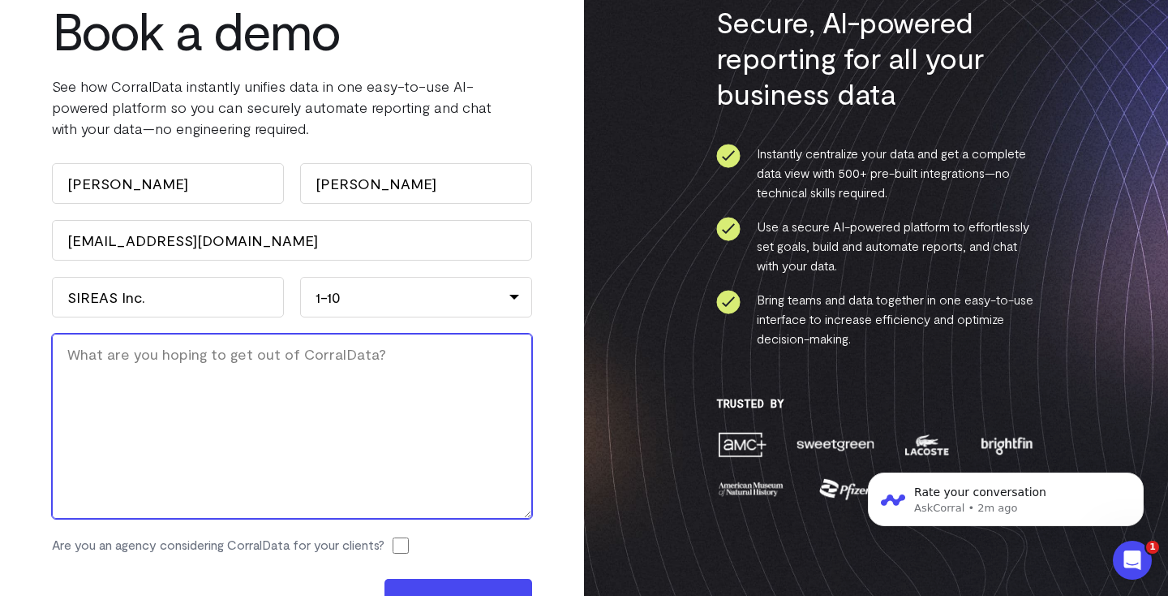
click at [247, 388] on textarea "Message" at bounding box center [292, 425] width 480 height 185
paste textarea "SIREAS is a boutique CRE consulting firm that primarily works in Excel. We have…"
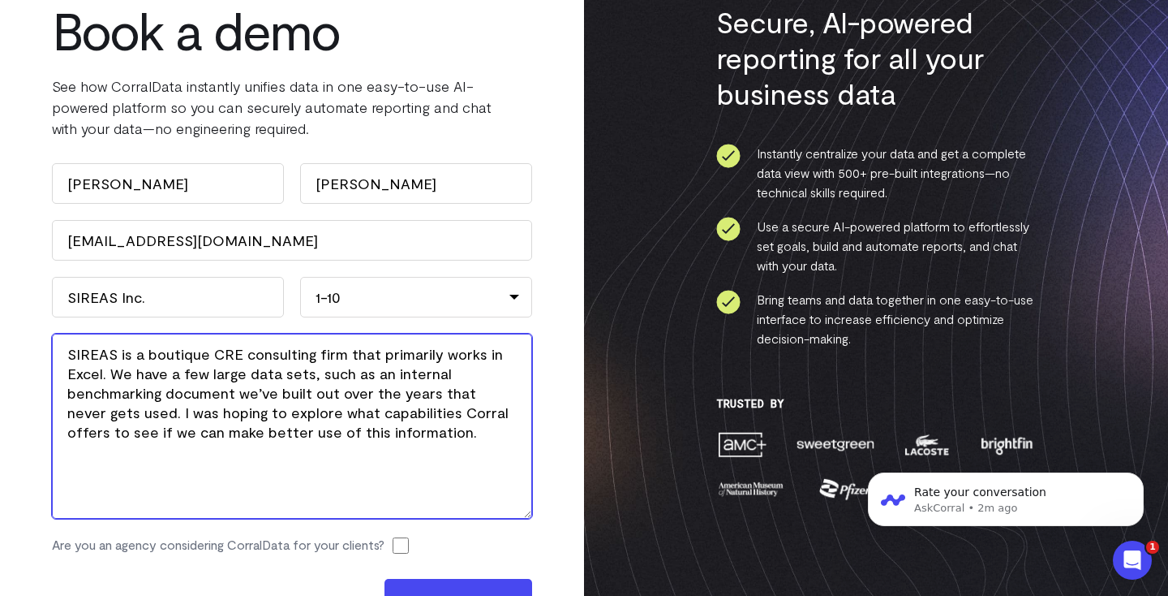
click at [131, 415] on textarea "SIREAS is a boutique CRE consulting firm that primarily works in Excel. We have…" at bounding box center [292, 425] width 480 height 185
click at [137, 409] on textarea "SIREAS is a boutique CRE consulting firm that primarily works in Excel. We have…" at bounding box center [292, 425] width 480 height 185
click at [408, 414] on textarea "SIREAS is a boutique CRE consulting firm that primarily works in Excel. We have…" at bounding box center [292, 425] width 480 height 185
click at [494, 415] on textarea "SIREAS is a boutique CRE consulting firm that primarily works in Excel. We have…" at bounding box center [292, 425] width 480 height 185
drag, startPoint x: 162, startPoint y: 432, endPoint x: 164, endPoint y: 451, distance: 19.5
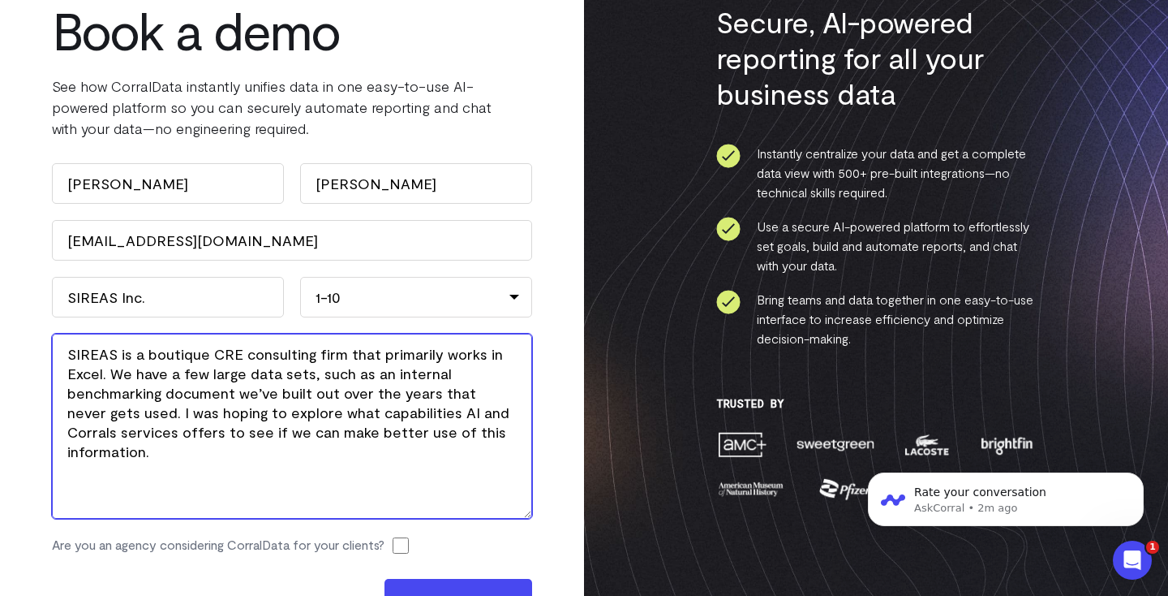
click at [162, 434] on textarea "SIREAS is a boutique CRE consulting firm that primarily works in Excel. We have…" at bounding box center [292, 425] width 480 height 185
click at [509, 430] on textarea "SIREAS is a boutique CRE consulting firm that primarily works in Excel. We have…" at bounding box center [292, 425] width 480 height 185
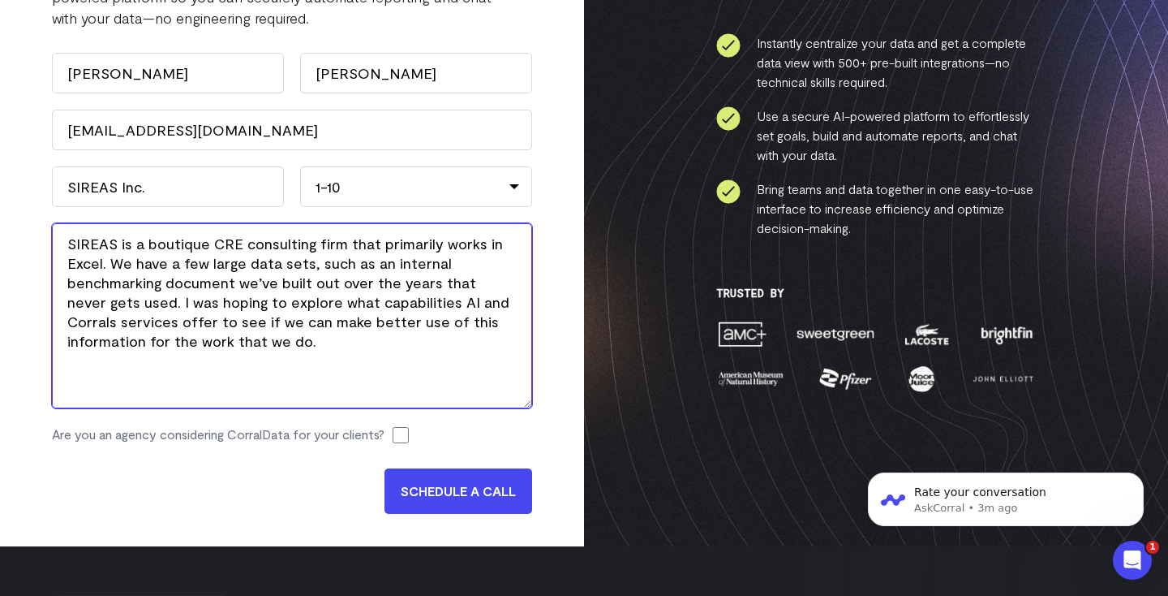
scroll to position [184, 0]
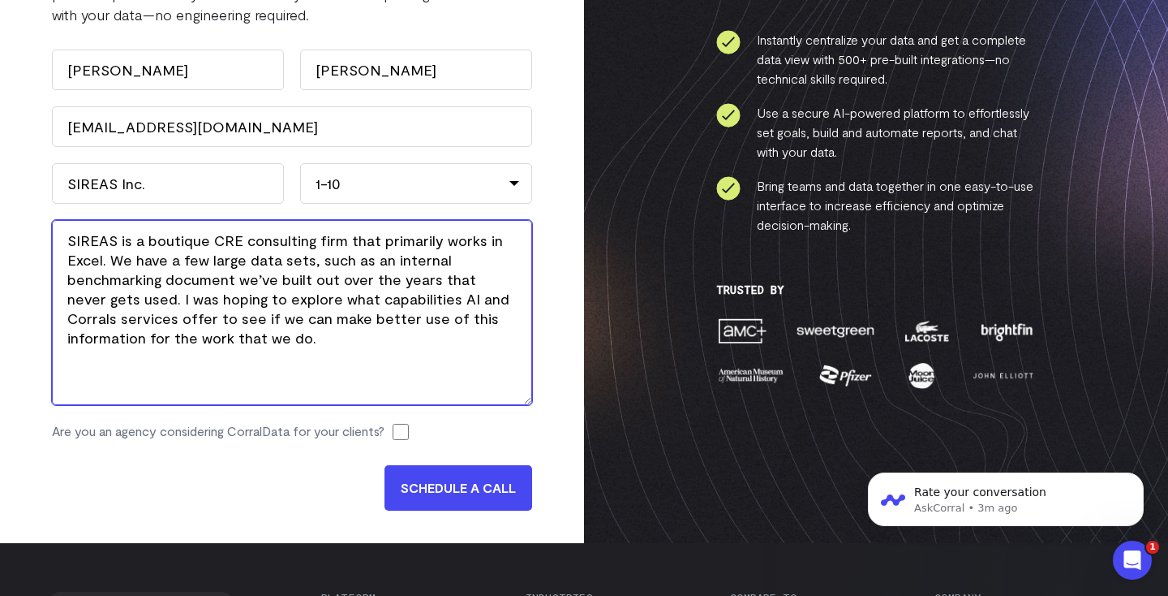
type textarea "SIREAS is a boutique CRE consulting firm that primarily works in Excel. We have…"
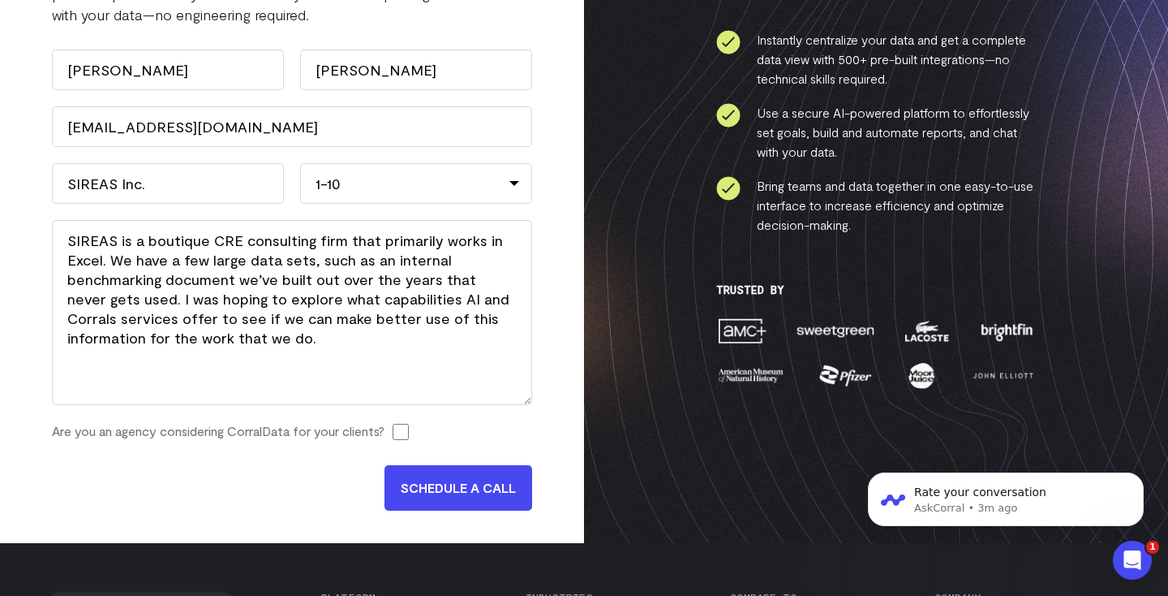
click at [420, 483] on input "SCHEDULE A CALL" at bounding box center [459, 487] width 148 height 45
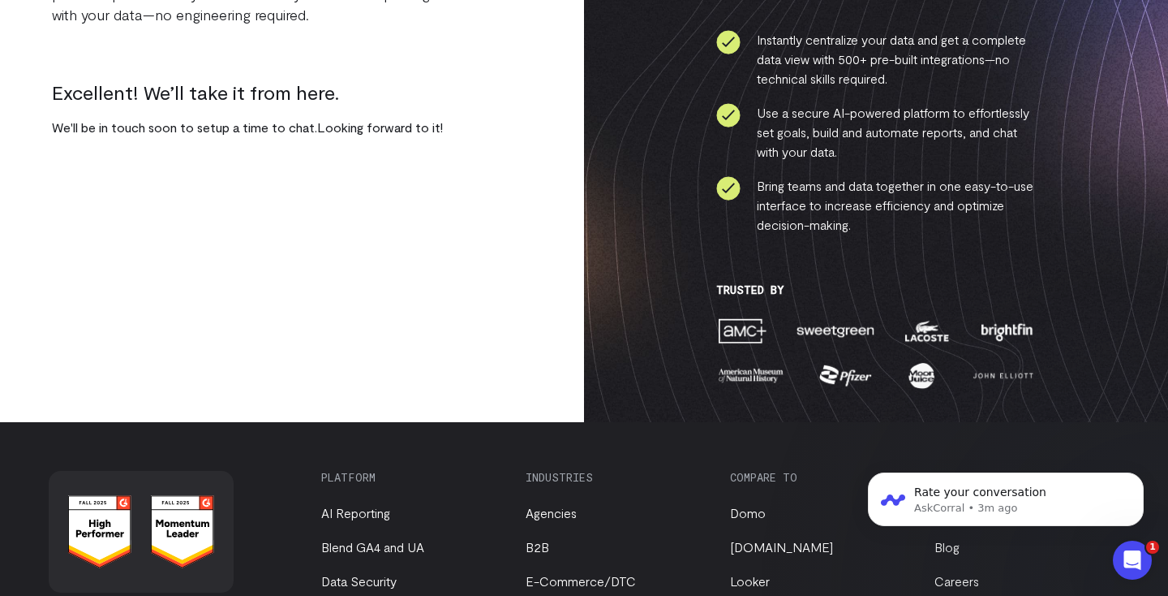
scroll to position [0, 0]
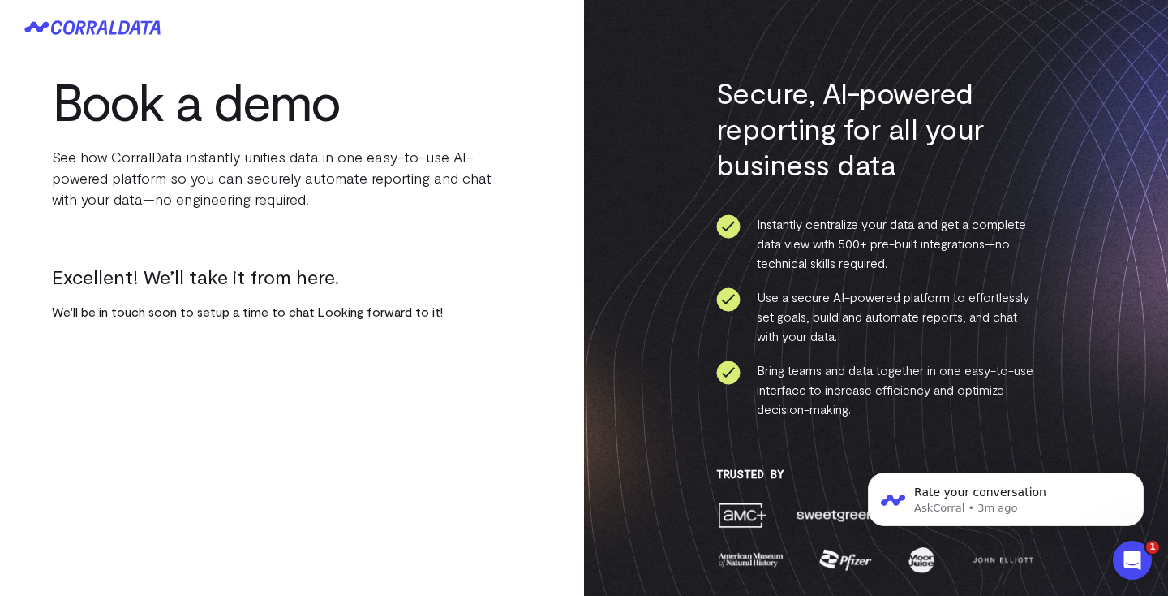
click at [88, 25] on icon at bounding box center [84, 27] width 66 height 15
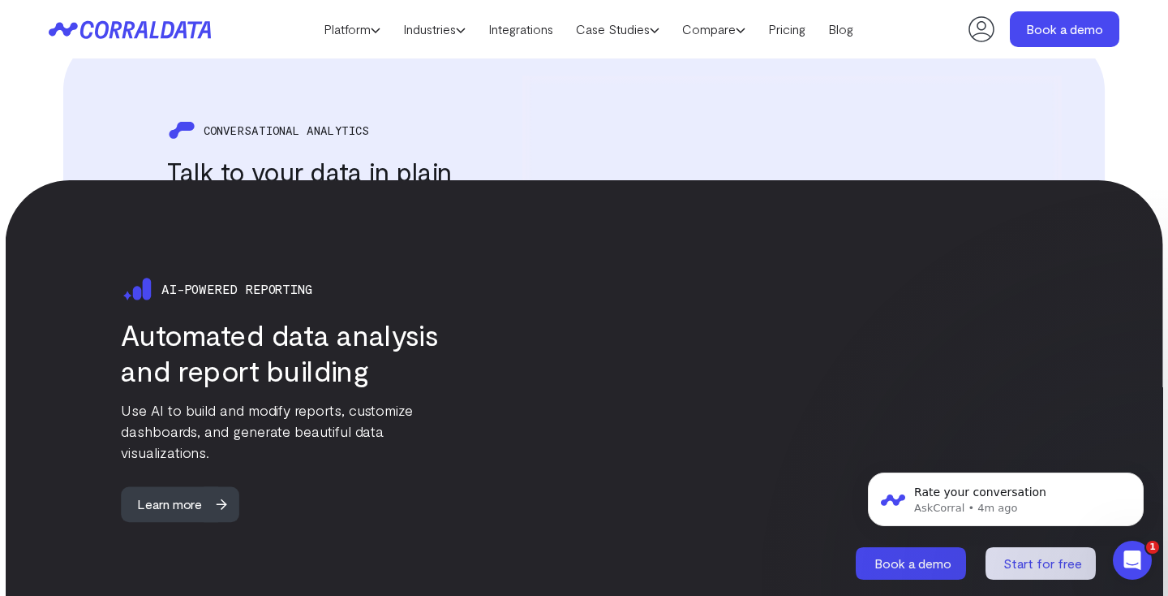
scroll to position [2395, 0]
